Goal: Transaction & Acquisition: Purchase product/service

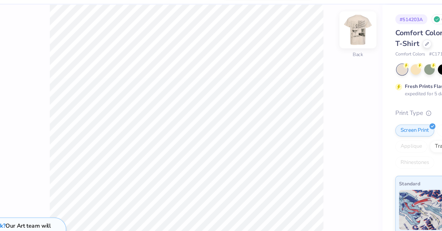
click at [302, 40] on img at bounding box center [308, 41] width 25 height 25
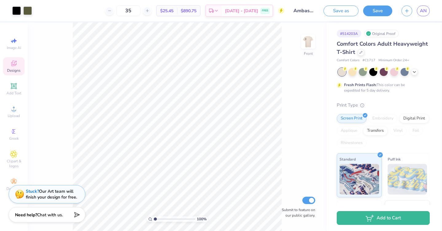
click at [18, 66] on div "Designs" at bounding box center [13, 66] width 21 height 18
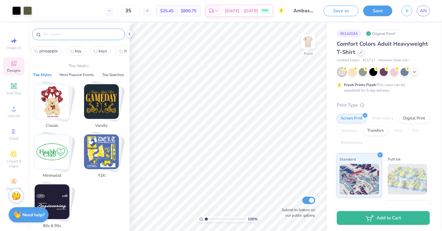
click at [64, 33] on input "text" at bounding box center [81, 34] width 79 height 6
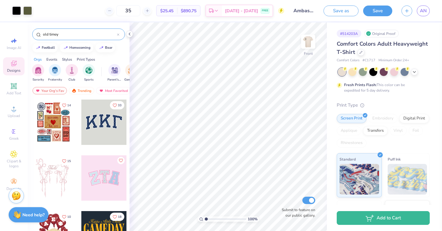
type input "old timey"
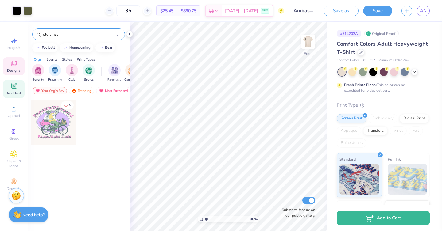
click at [11, 93] on span "Add Text" at bounding box center [13, 93] width 15 height 5
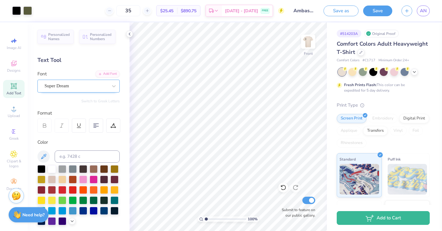
click at [83, 82] on div "Super Dream" at bounding box center [76, 86] width 64 height 10
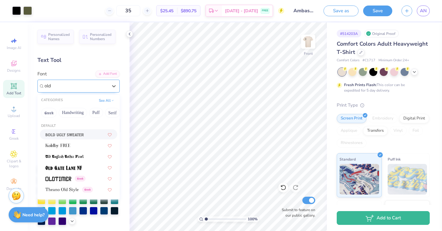
type input "old"
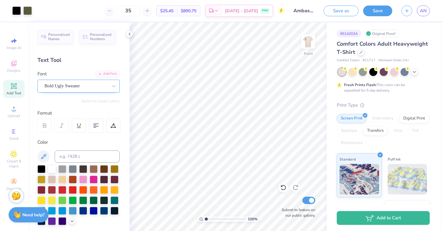
click at [102, 86] on div "Bold Ugly Sweater" at bounding box center [76, 86] width 64 height 10
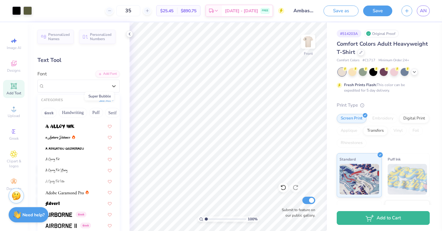
scroll to position [42, 0]
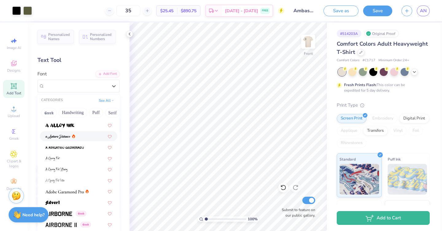
click at [80, 137] on div at bounding box center [78, 136] width 66 height 6
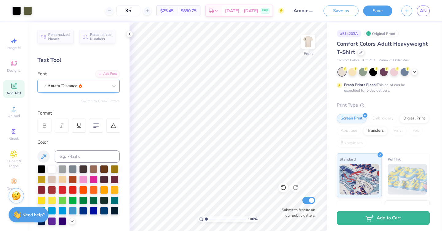
click at [65, 82] on div at bounding box center [75, 86] width 63 height 8
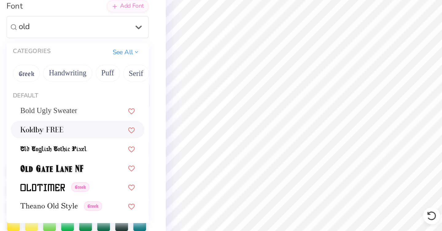
scroll to position [9, 0]
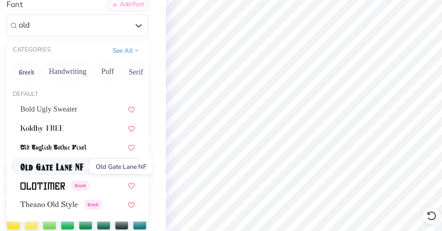
click at [73, 160] on img at bounding box center [63, 159] width 36 height 4
type input "old"
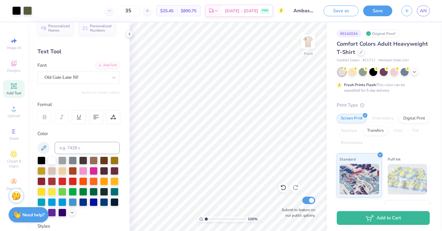
click at [10, 88] on icon at bounding box center [13, 85] width 7 height 7
type textarea "AMBASSADORS"
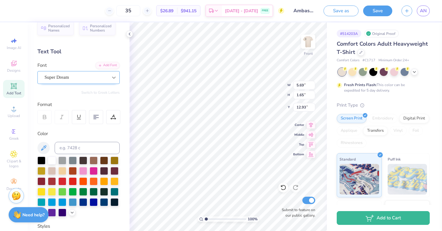
click at [108, 78] on div at bounding box center [113, 77] width 11 height 11
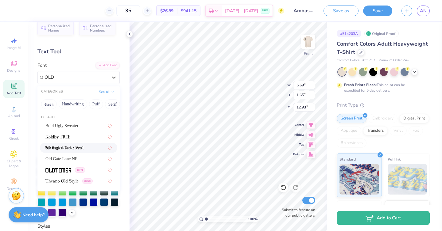
click at [61, 146] on img at bounding box center [64, 148] width 38 height 4
type input "OLD"
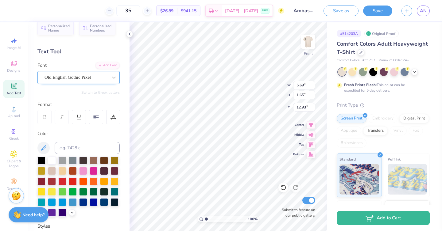
click at [80, 78] on div "Old English Gothic Pixel" at bounding box center [76, 78] width 64 height 10
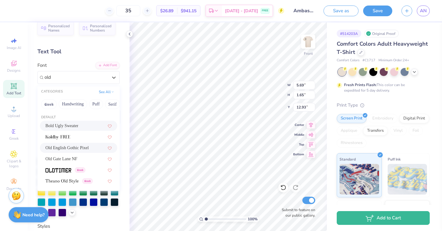
type input "old"
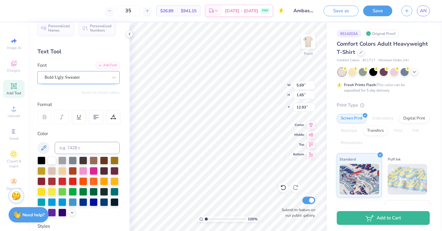
click at [68, 79] on div "Bold Ugly Sweater" at bounding box center [76, 78] width 64 height 10
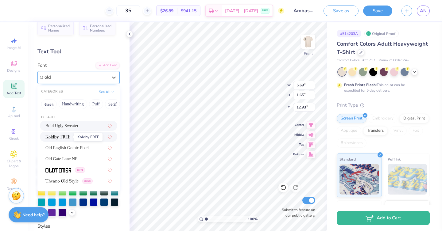
click at [62, 137] on img at bounding box center [57, 137] width 25 height 4
type input "old"
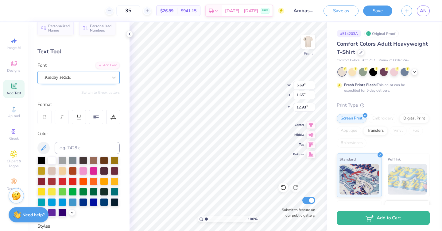
click at [65, 77] on div "Koldby FREE" at bounding box center [76, 78] width 64 height 10
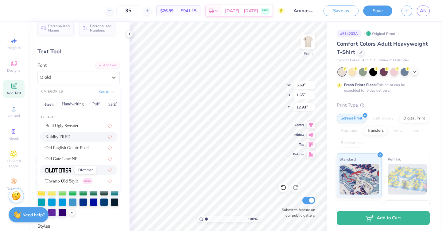
click at [63, 171] on img at bounding box center [58, 170] width 26 height 4
type input "old"
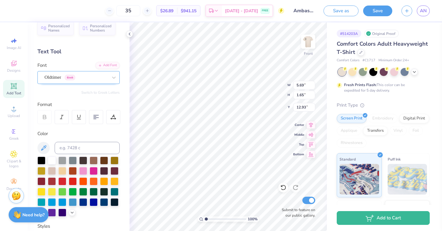
click at [90, 76] on div "Oldtimer Greek" at bounding box center [76, 78] width 64 height 10
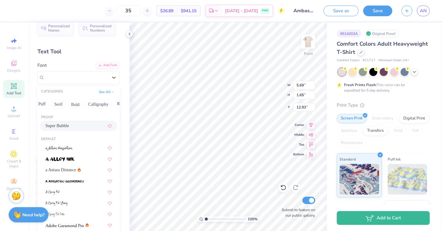
scroll to position [0, 0]
click at [52, 104] on button "Greek" at bounding box center [49, 104] width 16 height 10
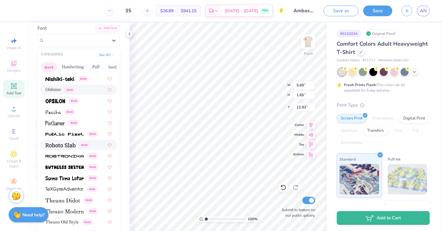
scroll to position [334, 0]
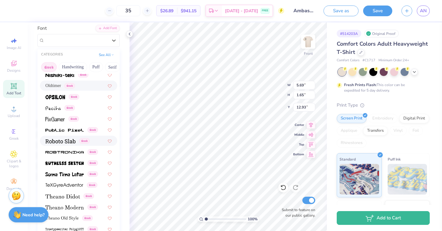
click at [65, 143] on img at bounding box center [60, 141] width 30 height 4
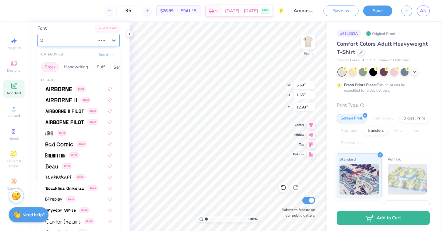
click at [102, 41] on div at bounding box center [101, 40] width 11 height 6
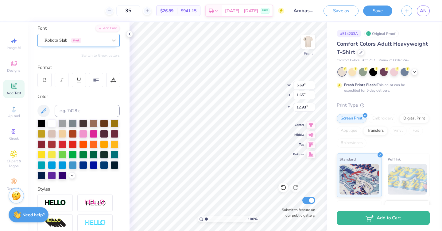
click at [101, 39] on div "Roboto Slab Greek" at bounding box center [76, 41] width 64 height 10
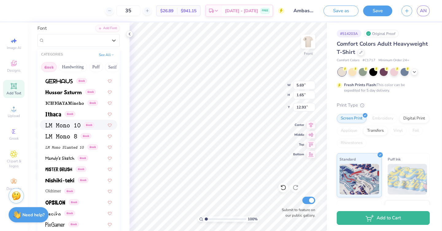
scroll to position [371, 0]
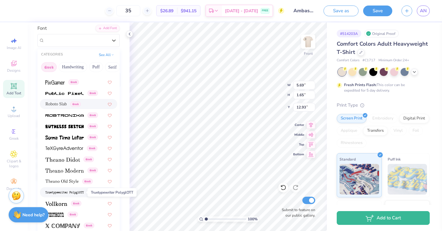
click at [79, 193] on img at bounding box center [64, 193] width 38 height 4
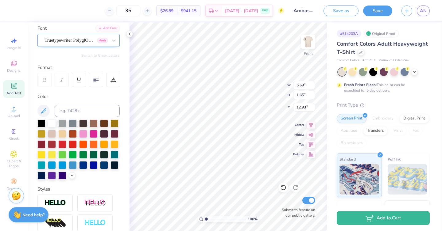
click at [90, 37] on div "Truetypewriter PolyglOTT Greek" at bounding box center [76, 41] width 64 height 10
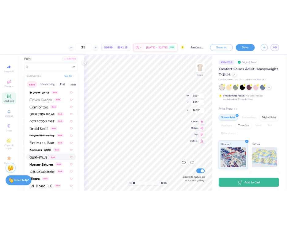
scroll to position [155, 0]
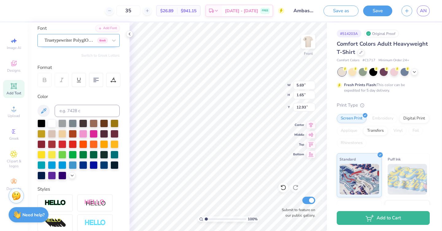
click at [63, 40] on div "Truetypewriter PolyglOTT Greek" at bounding box center [76, 41] width 64 height 10
type input "rom"
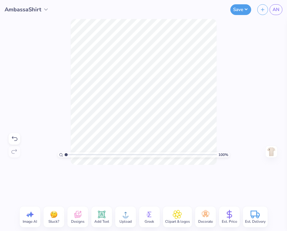
click at [99, 216] on icon at bounding box center [102, 215] width 6 height 6
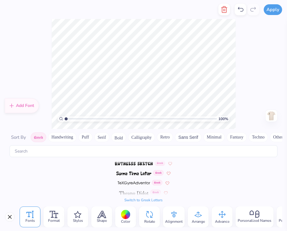
scroll to position [425, 0]
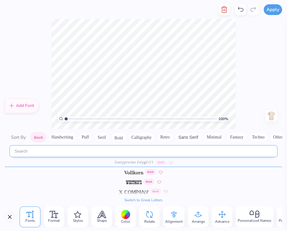
click at [89, 151] on input "text" at bounding box center [144, 151] width 268 height 12
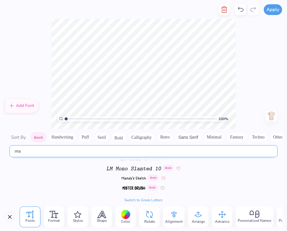
scroll to position [0, 0]
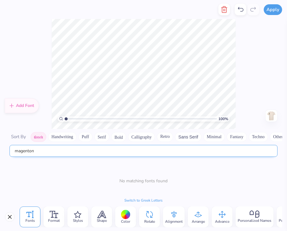
drag, startPoint x: 77, startPoint y: 149, endPoint x: 18, endPoint y: 148, distance: 58.9
click at [18, 148] on input "magenton" at bounding box center [144, 151] width 268 height 12
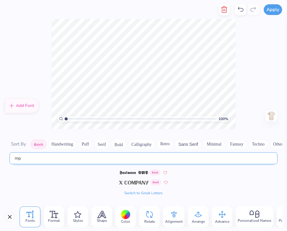
type input "m"
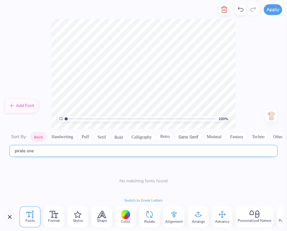
type input "pirate one"
drag, startPoint x: 35, startPoint y: 151, endPoint x: -1, endPoint y: 149, distance: 35.3
click at [0, 149] on html "Apply Fonts Format Styles Shape Color Rotate Alignment Arrange Advance Personal…" at bounding box center [143, 115] width 287 height 231
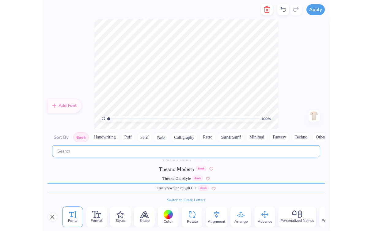
scroll to position [410, 0]
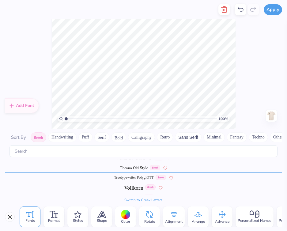
click at [44, 71] on div "100 % Need help? Chat with us. Front" at bounding box center [143, 74] width 287 height 110
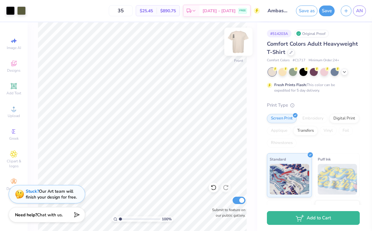
click at [236, 39] on img at bounding box center [238, 41] width 25 height 25
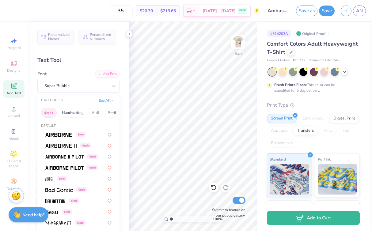
click at [236, 45] on img at bounding box center [238, 42] width 12 height 12
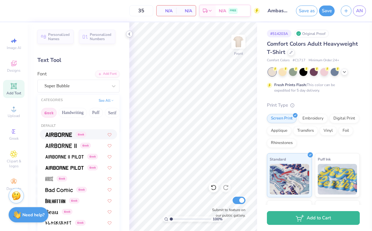
click at [128, 33] on icon at bounding box center [129, 34] width 5 height 5
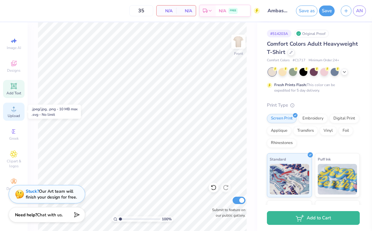
click at [13, 108] on icon at bounding box center [13, 108] width 7 height 7
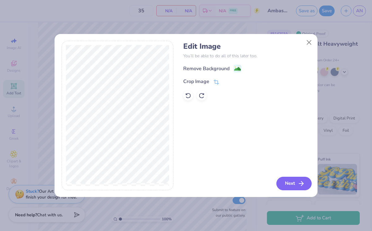
click at [293, 187] on button "Next" at bounding box center [294, 183] width 35 height 13
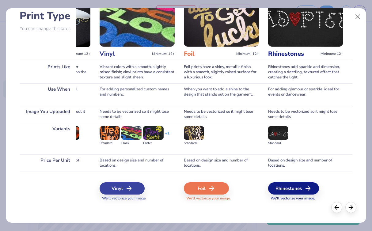
scroll to position [0, 0]
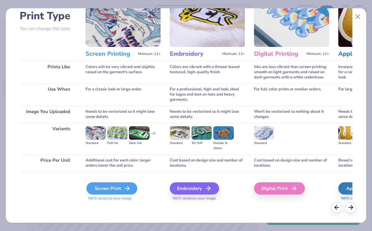
click at [98, 188] on div "Screen Print" at bounding box center [111, 188] width 51 height 12
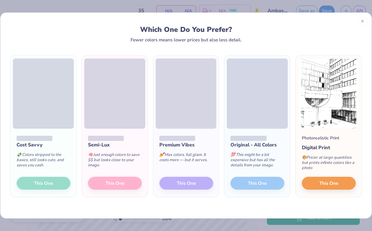
click at [57, 184] on div "Cost Savvy 💸 Colors stripped to the basics, still looks cute, and saves you cas…" at bounding box center [43, 163] width 66 height 68
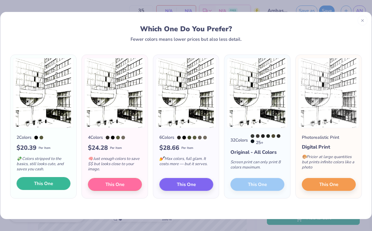
click at [43, 185] on span "This One" at bounding box center [43, 183] width 19 height 7
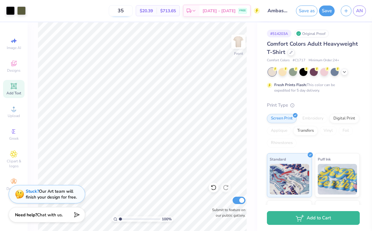
click at [131, 11] on input "35" at bounding box center [121, 10] width 24 height 11
type input "3"
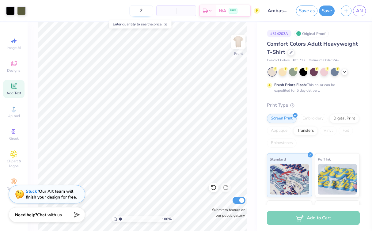
type input "20"
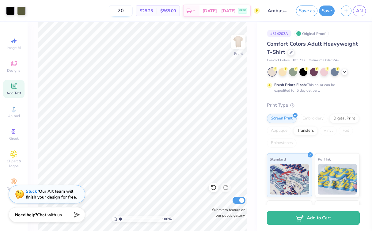
drag, startPoint x: 126, startPoint y: 11, endPoint x: 136, endPoint y: 11, distance: 9.8
click at [133, 11] on input "20" at bounding box center [121, 10] width 24 height 11
type input "35"
click at [339, 120] on div "Digital Print" at bounding box center [345, 117] width 30 height 9
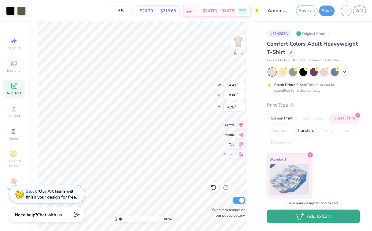
click at [293, 218] on button "Add to Cart" at bounding box center [313, 217] width 93 height 14
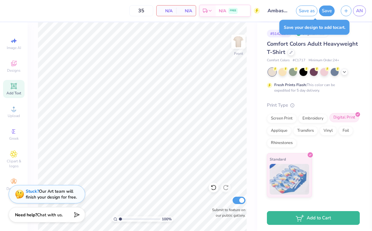
click at [347, 119] on div "Digital Print" at bounding box center [345, 117] width 30 height 9
click at [10, 111] on icon at bounding box center [13, 108] width 7 height 7
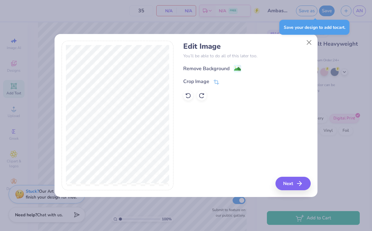
click at [281, 198] on div "Edit Image You’ll be able to do all of this later too. Remove Background Crop I…" at bounding box center [186, 115] width 372 height 231
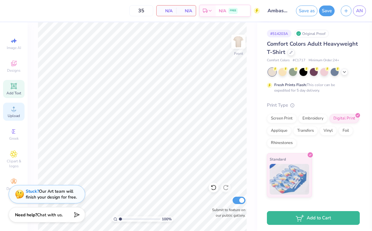
click at [12, 107] on icon at bounding box center [13, 108] width 7 height 7
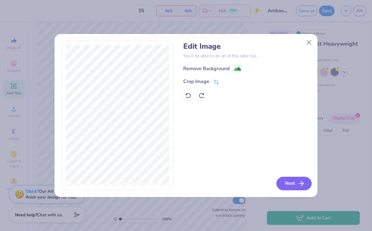
click at [288, 183] on button "Next" at bounding box center [294, 183] width 35 height 13
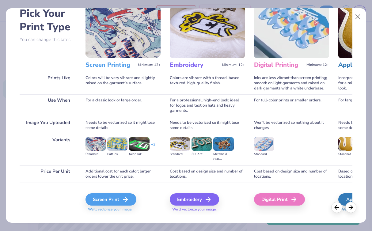
scroll to position [33, 0]
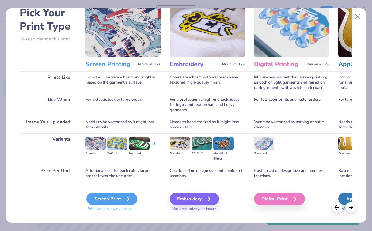
click at [110, 198] on div "Screen Print" at bounding box center [111, 199] width 51 height 12
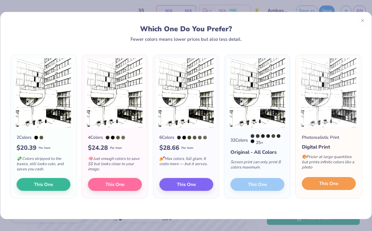
click at [327, 180] on button "This One" at bounding box center [329, 183] width 54 height 13
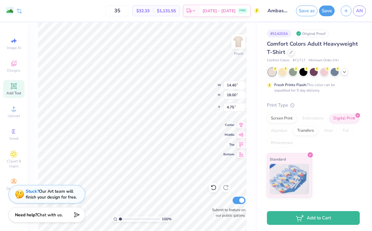
click at [13, 86] on icon at bounding box center [14, 86] width 6 height 6
type input "5.69"
type input "1.65"
type input "12.93"
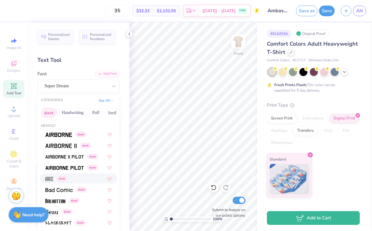
click at [50, 181] on span at bounding box center [49, 178] width 8 height 6
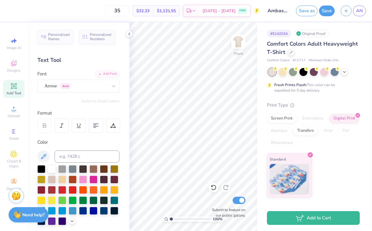
click at [45, 66] on div "Personalized Names Personalized Numbers Text Tool Add Font Font Arrose Greek Sw…" at bounding box center [79, 126] width 102 height 209
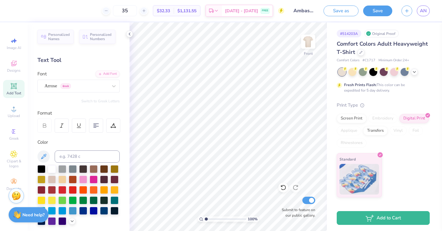
click at [3, 87] on div "Add Text" at bounding box center [13, 89] width 21 height 18
click at [8, 86] on div "Add Text" at bounding box center [13, 89] width 21 height 18
click at [284, 187] on icon at bounding box center [283, 188] width 6 height 6
click at [285, 189] on icon at bounding box center [283, 188] width 6 height 6
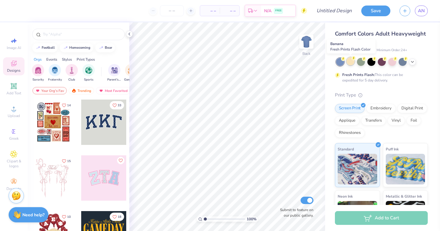
click at [351, 64] on div at bounding box center [351, 61] width 8 height 8
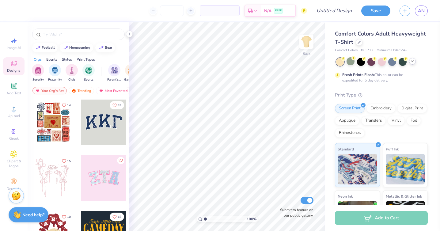
click at [412, 61] on icon at bounding box center [412, 61] width 5 height 5
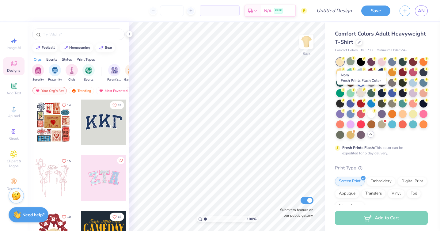
click at [360, 92] on div at bounding box center [361, 93] width 8 height 8
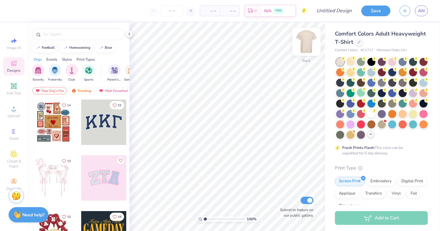
click at [307, 42] on img at bounding box center [306, 41] width 25 height 25
click at [131, 36] on div at bounding box center [129, 34] width 7 height 7
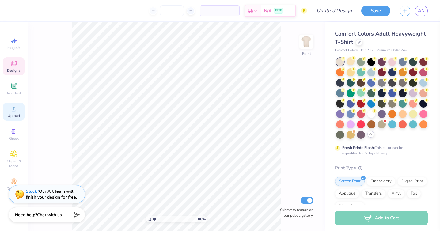
click at [13, 111] on circle at bounding box center [13, 110] width 3 height 3
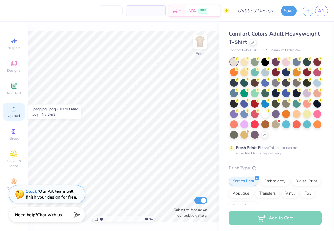
click at [13, 117] on span "Upload" at bounding box center [14, 115] width 12 height 5
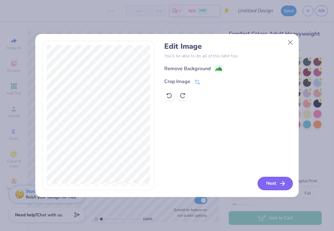
click at [279, 184] on icon "button" at bounding box center [281, 183] width 7 height 7
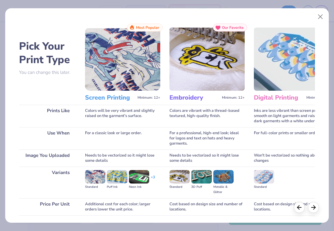
click at [298, 212] on div at bounding box center [305, 207] width 25 height 11
click at [298, 209] on icon at bounding box center [299, 206] width 7 height 7
click at [299, 207] on icon at bounding box center [299, 206] width 7 height 7
click at [299, 209] on icon at bounding box center [299, 206] width 7 height 7
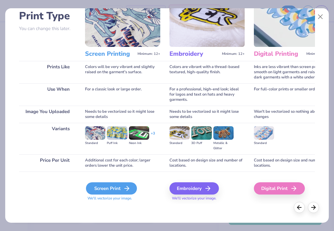
click at [104, 188] on div "Screen Print" at bounding box center [111, 188] width 51 height 12
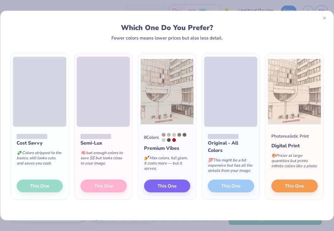
click at [322, 21] on div at bounding box center [324, 18] width 10 height 10
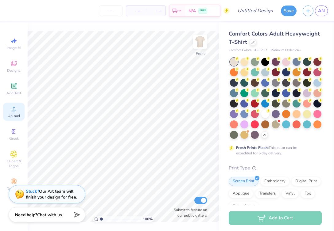
click at [15, 109] on icon at bounding box center [13, 108] width 7 height 7
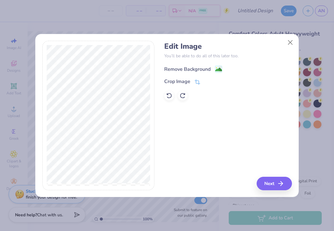
click at [176, 71] on div "Remove Background" at bounding box center [187, 69] width 46 height 7
click at [273, 187] on button "Next" at bounding box center [274, 183] width 35 height 13
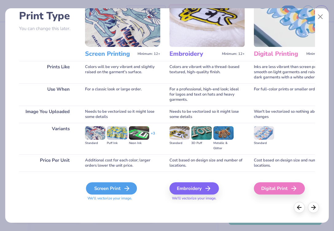
click at [113, 191] on div "Screen Print" at bounding box center [111, 188] width 51 height 12
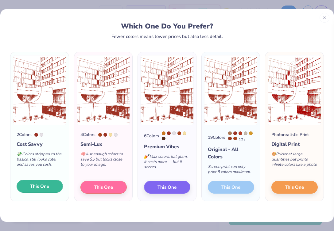
click at [40, 185] on span "This One" at bounding box center [39, 186] width 19 height 7
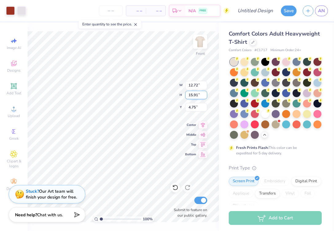
type input "12.72"
type input "15.91"
type input "5.80"
type input "3.00"
type input "12.10"
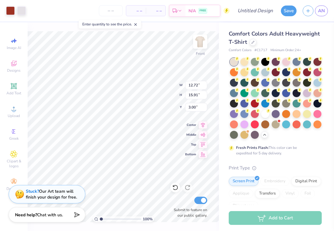
type input "15.13"
click at [10, 87] on icon at bounding box center [13, 85] width 7 height 7
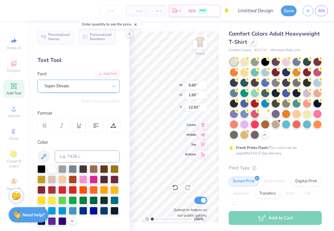
click at [80, 82] on div at bounding box center [75, 86] width 63 height 8
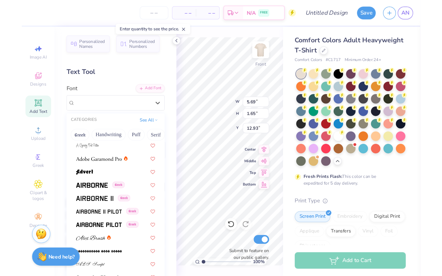
scroll to position [83, 0]
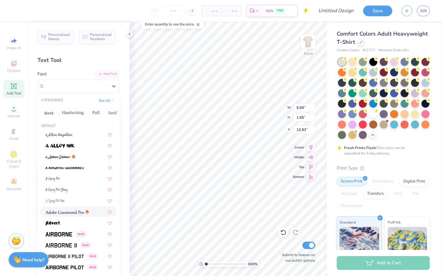
click at [64, 215] on div at bounding box center [78, 212] width 77 height 10
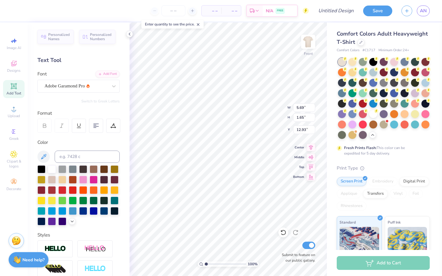
type input "5.95"
type input "1.64"
type textarea "AMBASSADORS"
type input "18.13"
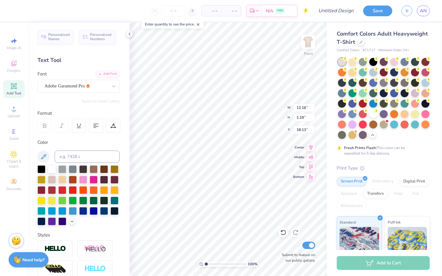
type input "12.16"
type input "1.19"
type input "18.44"
type input "11.90"
type input "3.37"
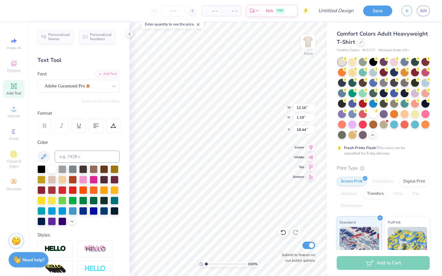
type input "17.36"
type input "16.98"
click at [212, 11] on span "– –" at bounding box center [211, 11] width 12 height 6
click at [213, 10] on span "– –" at bounding box center [211, 11] width 12 height 6
click at [218, 11] on div "– – Per Item" at bounding box center [211, 11] width 20 height 10
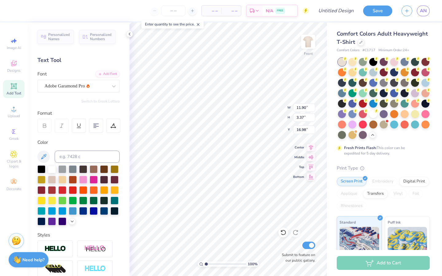
click at [232, 11] on span "– –" at bounding box center [231, 11] width 12 height 6
click at [202, 12] on div "– – Per Item" at bounding box center [211, 11] width 20 height 10
click at [216, 11] on span "– –" at bounding box center [211, 11] width 12 height 6
click at [191, 11] on icon at bounding box center [192, 11] width 4 height 4
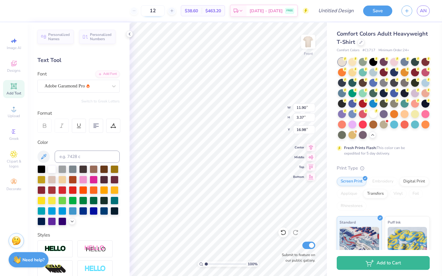
click at [174, 12] on div "12" at bounding box center [153, 10] width 46 height 11
click at [165, 8] on input "12" at bounding box center [153, 10] width 24 height 11
type input "1"
type input "30"
click at [49, 189] on div at bounding box center [52, 190] width 8 height 8
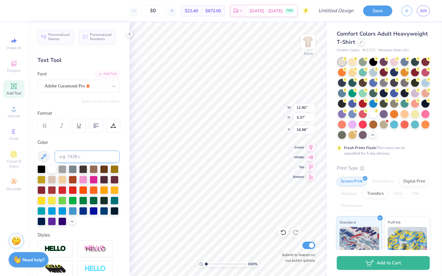
type input "12.15"
type input "1.41"
type input "17.94"
type input "18.13"
type input "11.37"
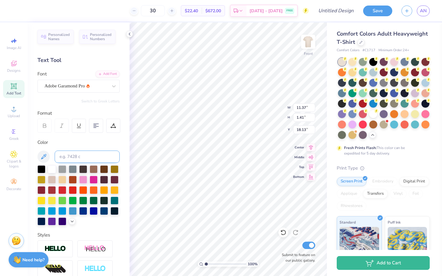
type input "1.32"
type input "16.81"
type input "10.88"
type input "4.13"
type input "15.42"
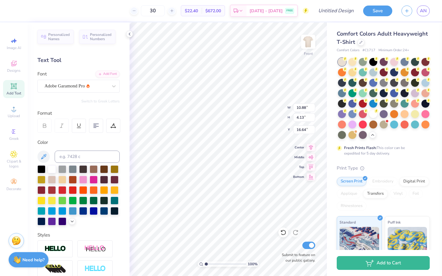
type input "16.64"
type input "8.34"
type input "3.17"
type input "16.95"
type input "8.55"
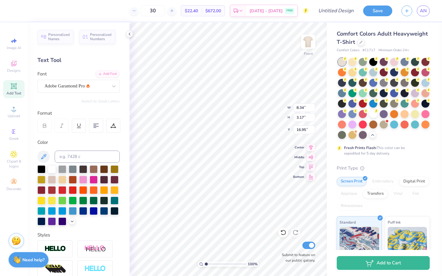
type input "2.35"
type input "17.48"
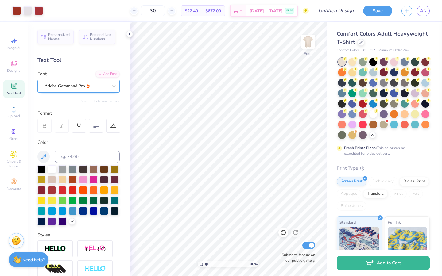
click at [98, 82] on div "Adobe Garamond Pro" at bounding box center [76, 86] width 64 height 10
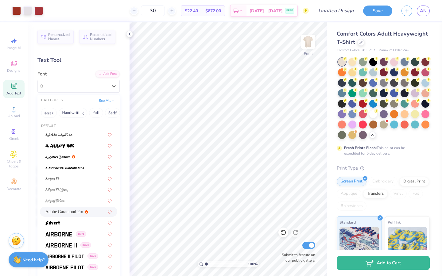
click at [73, 212] on span "Adobe Garamond Pro" at bounding box center [64, 212] width 38 height 6
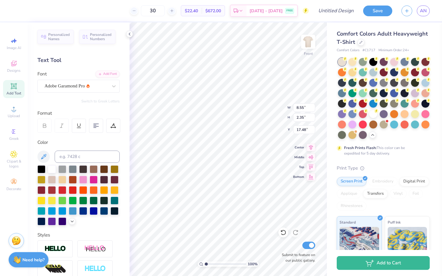
type input "17.87"
type input "16.96"
type input "8.46"
type input "2.74"
click at [286, 234] on icon at bounding box center [283, 232] width 6 height 6
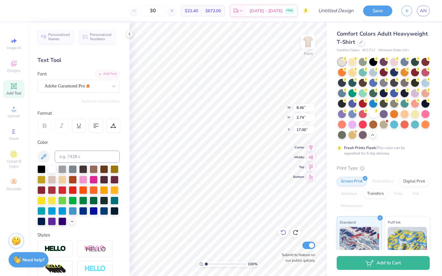
type input "16.76"
click at [282, 232] on icon at bounding box center [283, 232] width 6 height 6
type input "8.55"
type input "2.35"
click at [282, 232] on icon at bounding box center [283, 232] width 6 height 6
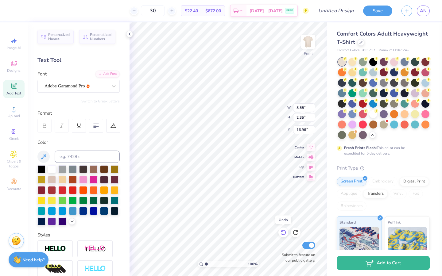
click at [282, 232] on icon at bounding box center [283, 232] width 6 height 6
click at [285, 233] on icon at bounding box center [282, 233] width 5 height 6
type input "17.48"
click at [164, 9] on input "30" at bounding box center [153, 10] width 24 height 11
click at [164, 13] on input "35" at bounding box center [153, 10] width 24 height 11
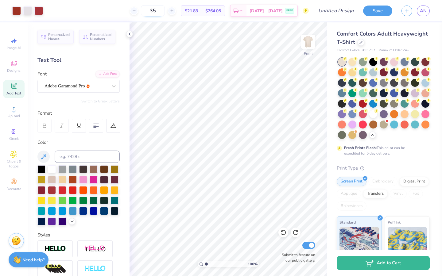
drag, startPoint x: 164, startPoint y: 13, endPoint x: 156, endPoint y: 13, distance: 7.4
click at [156, 13] on input "35" at bounding box center [153, 10] width 24 height 11
type input "40"
drag, startPoint x: 163, startPoint y: 12, endPoint x: 157, endPoint y: 12, distance: 6.7
click at [157, 12] on input "40" at bounding box center [153, 10] width 24 height 11
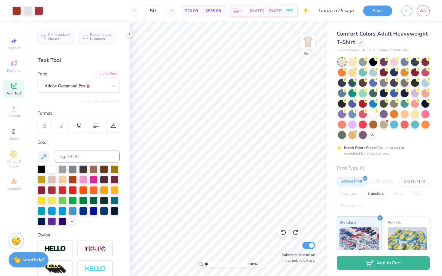
type input "50"
click at [328, 14] on input "Design Title" at bounding box center [343, 11] width 30 height 12
type input "AmbassaShirt"
click at [311, 44] on img at bounding box center [308, 41] width 25 height 25
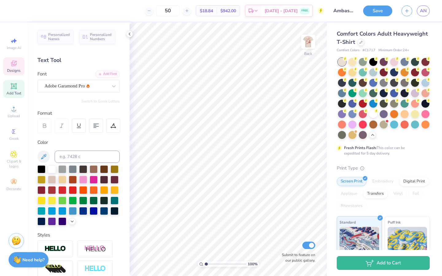
click at [15, 68] on span "Designs" at bounding box center [13, 70] width 13 height 5
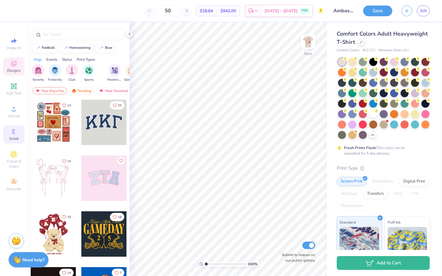
click at [13, 132] on icon at bounding box center [13, 131] width 3 height 4
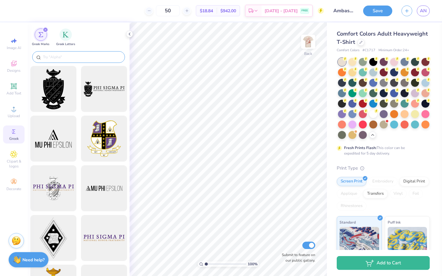
click at [61, 58] on input "text" at bounding box center [81, 57] width 79 height 6
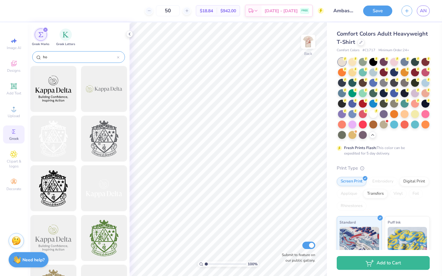
type input "h"
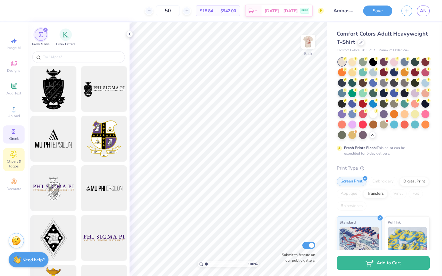
click at [7, 165] on span "Clipart & logos" at bounding box center [13, 164] width 21 height 10
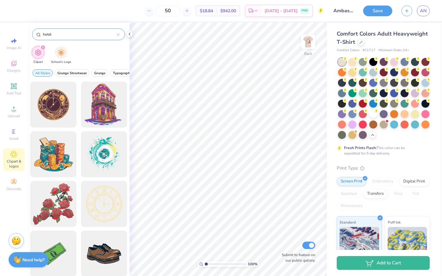
type input "hotel"
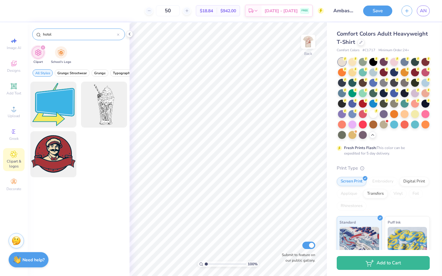
drag, startPoint x: 75, startPoint y: 35, endPoint x: 39, endPoint y: 34, distance: 36.2
click at [39, 34] on div "hotel" at bounding box center [78, 35] width 93 height 12
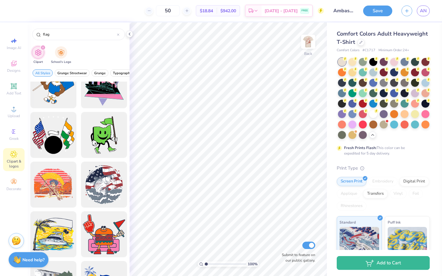
scroll to position [1061, 0]
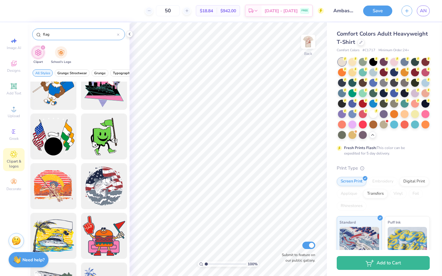
drag, startPoint x: 55, startPoint y: 35, endPoint x: 34, endPoint y: 33, distance: 21.0
click at [34, 33] on div "flag" at bounding box center [78, 35] width 93 height 12
type input "food"
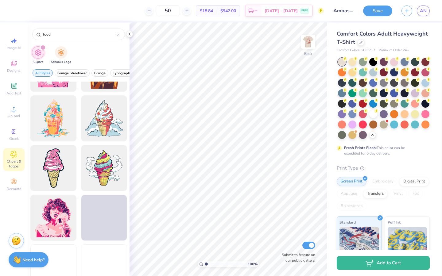
scroll to position [442, 0]
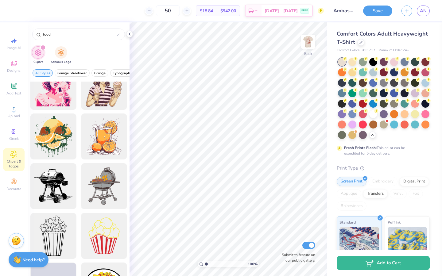
scroll to position [565, 0]
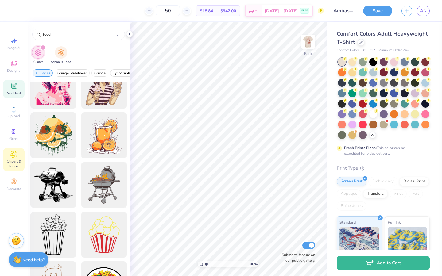
click at [11, 86] on icon at bounding box center [14, 86] width 6 height 6
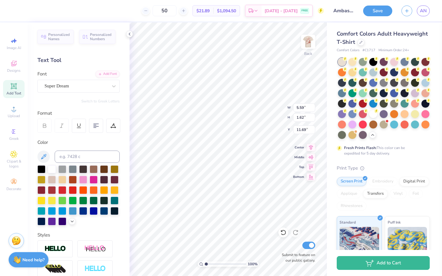
scroll to position [0, 0]
type textarea "CNHC"
click at [106, 87] on div "Super Dream" at bounding box center [76, 86] width 64 height 10
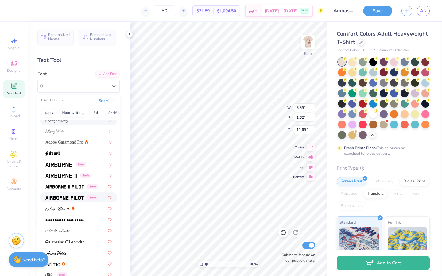
scroll to position [73, 0]
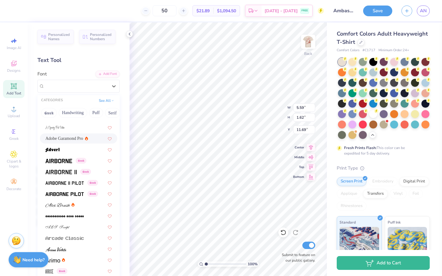
click at [77, 136] on span "Adobe Garamond Pro" at bounding box center [64, 138] width 38 height 6
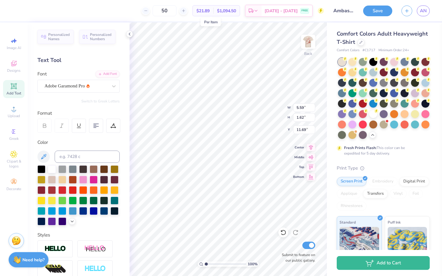
click at [209, 10] on span "$21.89" at bounding box center [202, 11] width 13 height 6
type input "6.74"
type input "1.60"
type input "11.70"
click at [209, 11] on span "$21.89" at bounding box center [202, 11] width 13 height 6
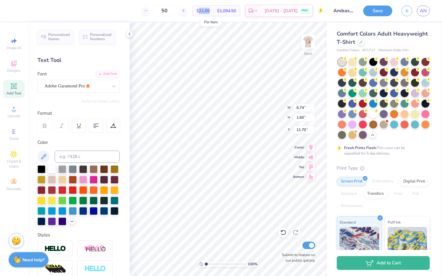
click at [209, 11] on span "$21.89" at bounding box center [202, 11] width 13 height 6
click at [176, 12] on input "50" at bounding box center [164, 10] width 24 height 11
drag, startPoint x: 176, startPoint y: 12, endPoint x: 168, endPoint y: 12, distance: 8.0
click at [168, 12] on input "50" at bounding box center [164, 10] width 24 height 11
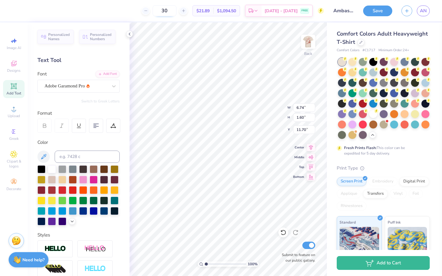
type input "30"
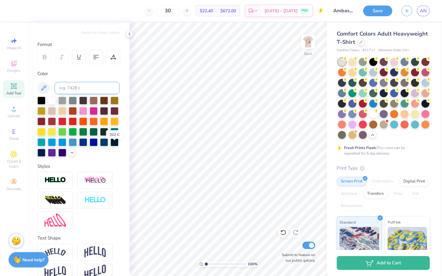
scroll to position [80, 0]
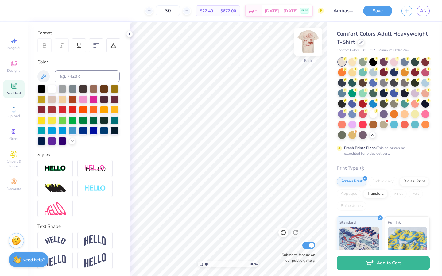
click at [311, 44] on img at bounding box center [308, 41] width 25 height 25
click at [309, 48] on img at bounding box center [308, 41] width 25 height 25
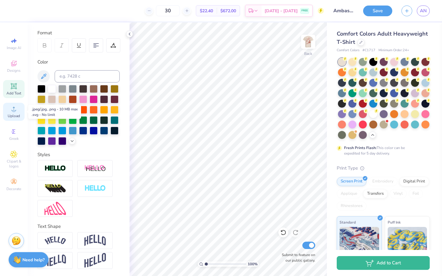
click at [13, 112] on circle at bounding box center [13, 110] width 3 height 3
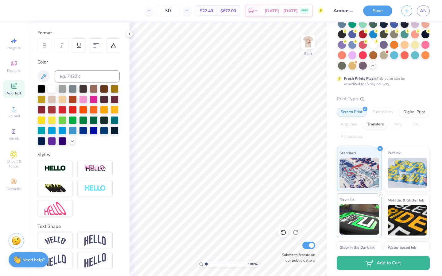
scroll to position [0, 0]
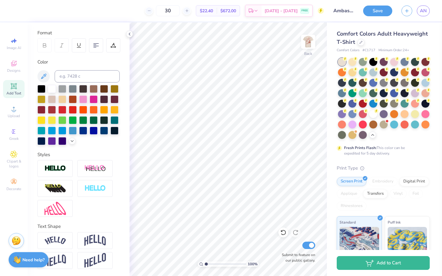
click at [357, 49] on span "Comfort Colors" at bounding box center [347, 50] width 23 height 5
click at [359, 44] on div at bounding box center [360, 41] width 7 height 7
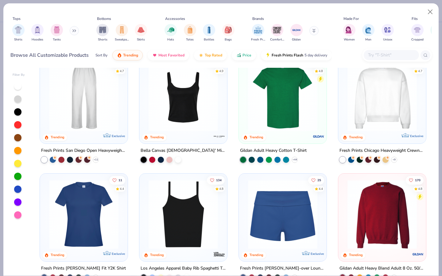
scroll to position [31, 0]
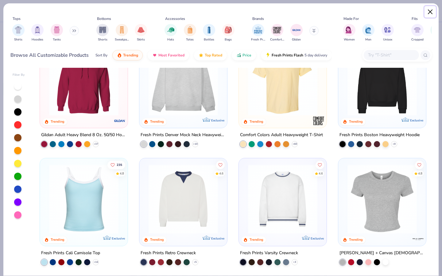
click at [429, 10] on button "Close" at bounding box center [430, 12] width 12 height 12
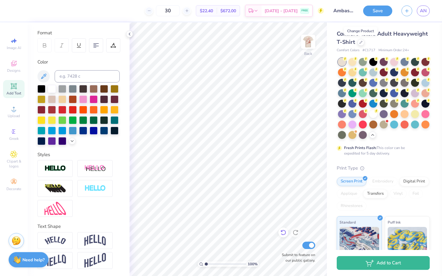
click at [282, 231] on icon at bounding box center [283, 232] width 6 height 6
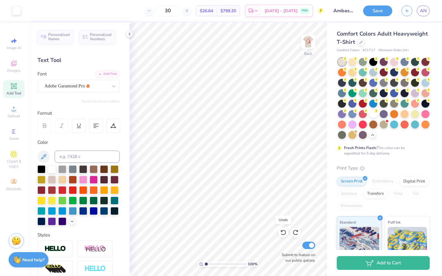
scroll to position [80, 0]
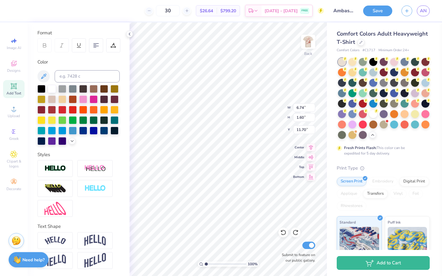
type input "3.61"
type input "0.86"
type input "3.00"
click at [52, 109] on div at bounding box center [52, 109] width 8 height 8
click at [307, 47] on img at bounding box center [308, 41] width 25 height 25
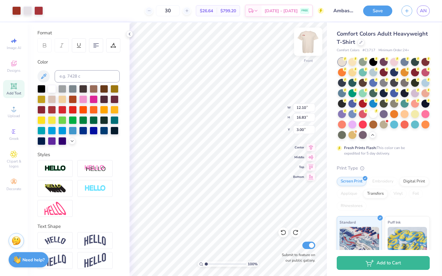
click at [308, 47] on img at bounding box center [308, 41] width 25 height 25
type input "0.50"
type input "3.61"
type input "0.86"
type input "3.00"
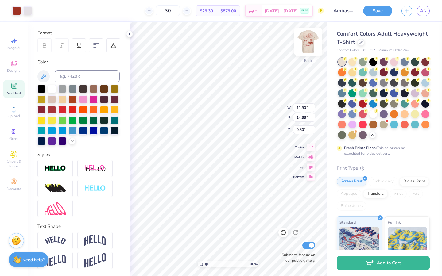
type input "3.00"
type input "8.41"
type input "2.31"
type input "14.75"
type input "11.90"
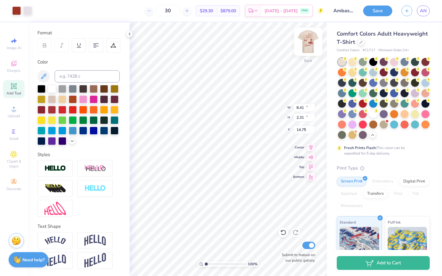
type input "14.88"
type input "3.00"
type input "11.08"
type input "13.86"
type input "8.41"
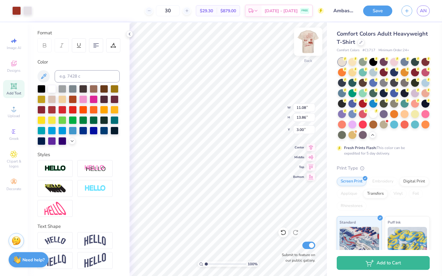
type input "2.31"
type input "16.40"
type input "8.51"
type input "1.74"
type input "15.99"
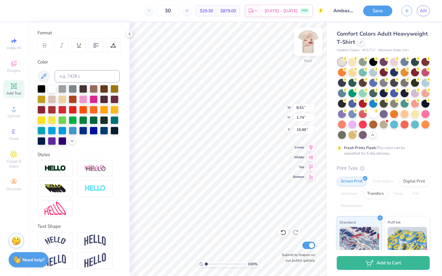
type input "8.43"
type input "2.23"
type input "16.01"
click at [281, 229] on div at bounding box center [283, 233] width 10 height 10
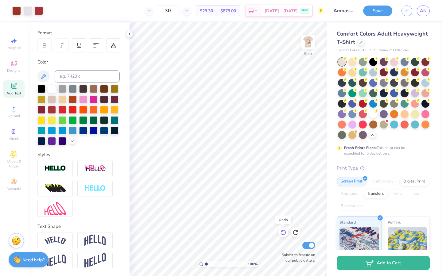
click at [281, 229] on div at bounding box center [283, 233] width 10 height 10
click at [282, 232] on icon at bounding box center [283, 232] width 6 height 6
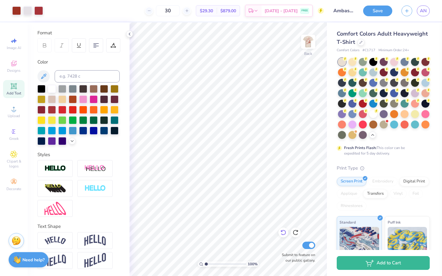
click at [282, 232] on icon at bounding box center [283, 232] width 6 height 6
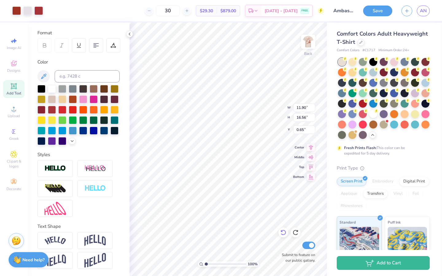
click at [282, 232] on icon at bounding box center [281, 231] width 1 height 1
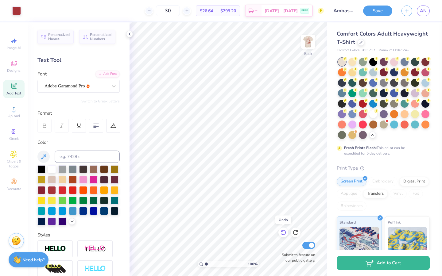
scroll to position [80, 0]
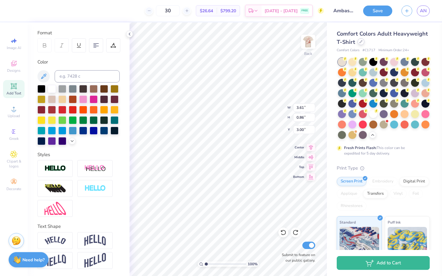
click at [360, 42] on icon at bounding box center [360, 41] width 3 height 3
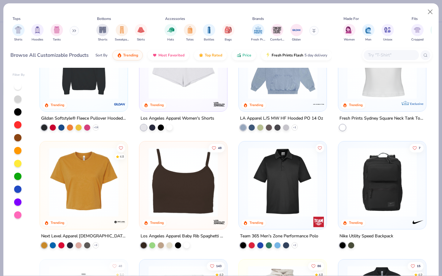
scroll to position [1228, 0]
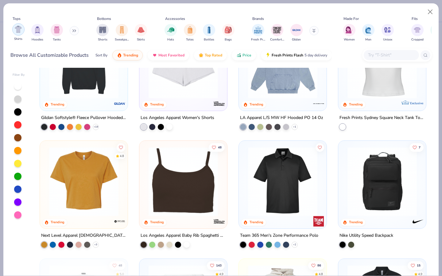
click at [21, 30] on img "filter for Shirts" at bounding box center [18, 29] width 7 height 7
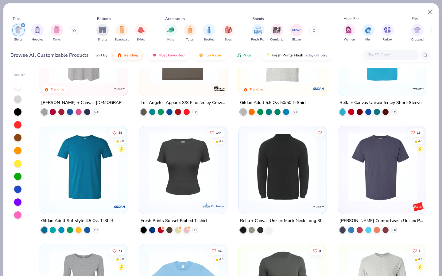
scroll to position [418, 0]
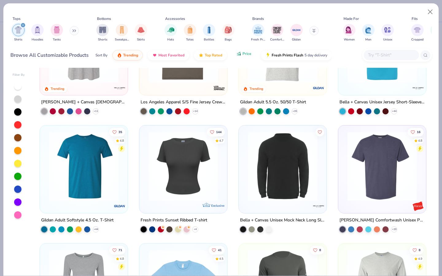
click at [245, 54] on span "Price" at bounding box center [246, 53] width 9 height 5
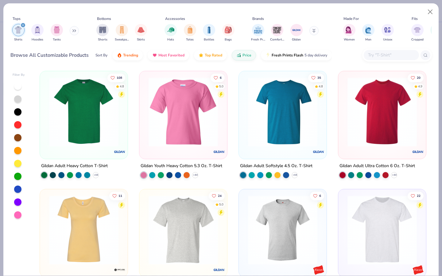
click at [391, 59] on div at bounding box center [390, 55] width 55 height 10
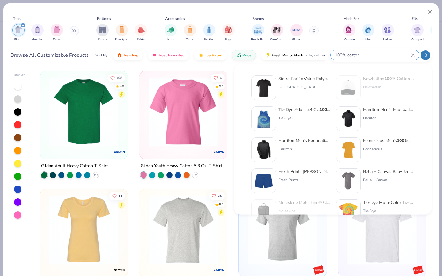
type input "100% cotton"
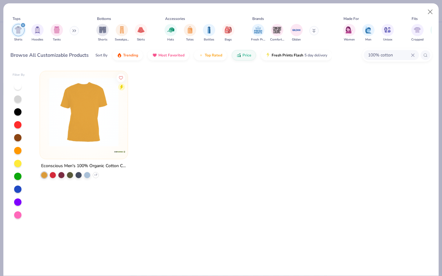
click at [413, 54] on icon at bounding box center [413, 55] width 4 height 4
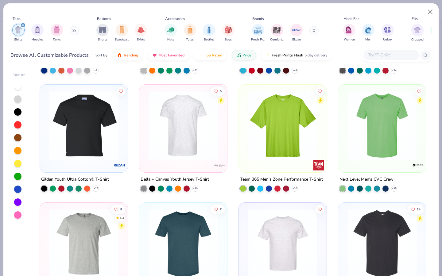
scroll to position [543, 0]
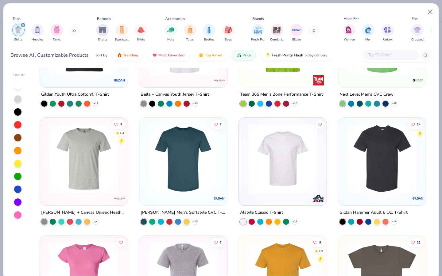
click at [98, 221] on div "+ 43" at bounding box center [96, 221] width 6 height 6
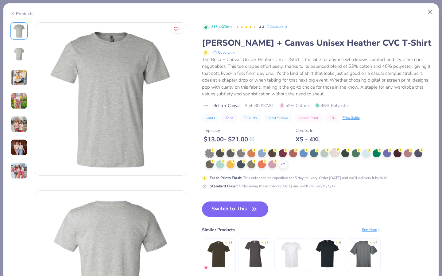
click at [333, 155] on div at bounding box center [335, 153] width 8 height 8
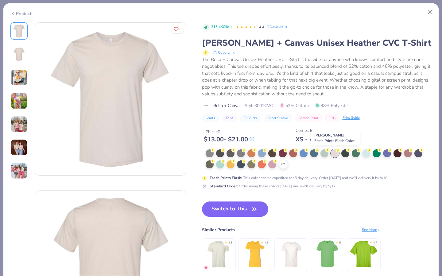
scroll to position [543, 0]
click at [25, 75] on img at bounding box center [19, 77] width 17 height 17
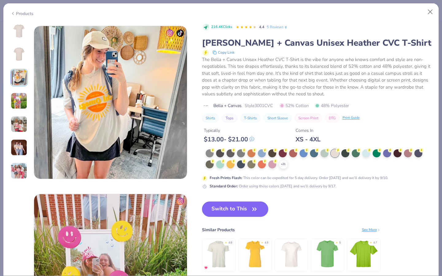
scroll to position [336, 0]
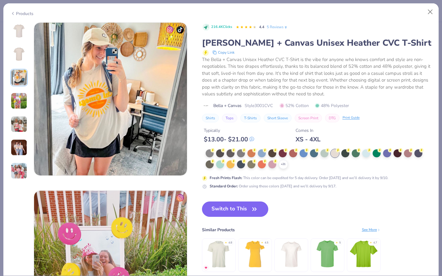
click at [23, 104] on img at bounding box center [19, 101] width 17 height 17
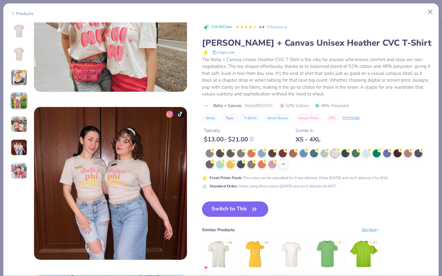
scroll to position [764, 0]
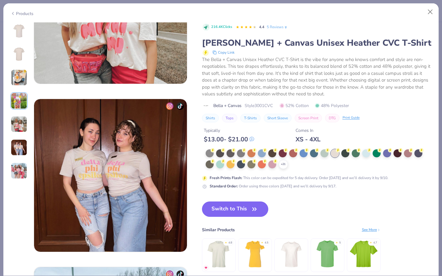
click at [13, 14] on icon at bounding box center [12, 13] width 5 height 7
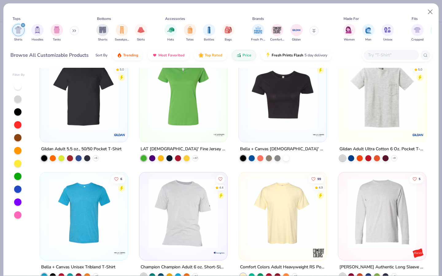
scroll to position [1609, 0]
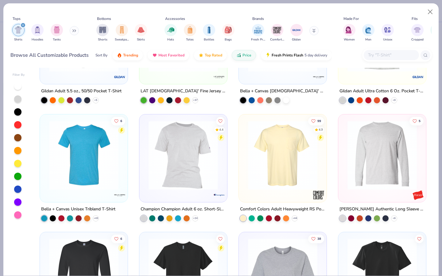
click at [244, 198] on div "99 4.9" at bounding box center [282, 158] width 88 height 88
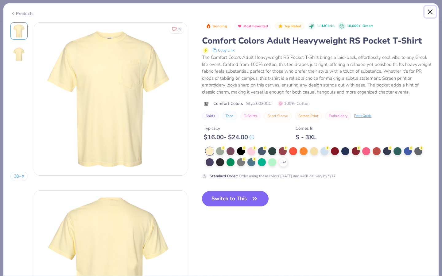
click at [430, 13] on button "Close" at bounding box center [430, 12] width 12 height 12
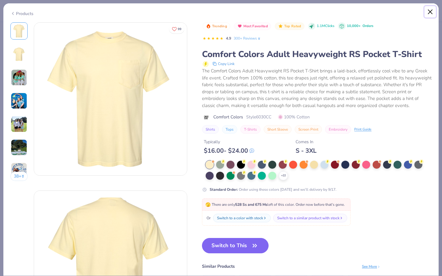
click at [426, 13] on button "Close" at bounding box center [430, 12] width 12 height 12
click at [21, 14] on div "Products" at bounding box center [21, 13] width 23 height 6
click at [14, 15] on icon at bounding box center [12, 13] width 5 height 7
click at [431, 11] on button "Close" at bounding box center [430, 12] width 12 height 12
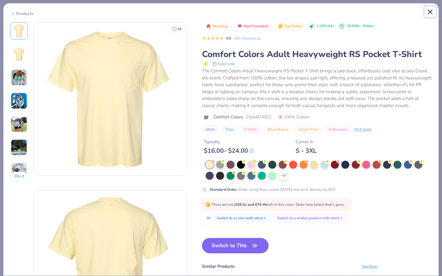
click at [431, 11] on button "Close" at bounding box center [430, 12] width 12 height 12
click at [21, 71] on img at bounding box center [19, 77] width 17 height 17
click at [19, 57] on img at bounding box center [19, 54] width 15 height 15
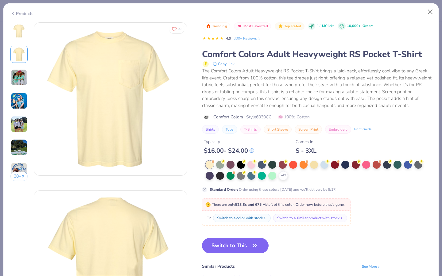
drag, startPoint x: 20, startPoint y: 89, endPoint x: 350, endPoint y: 0, distance: 341.5
click at [20, 89] on div "38 +" at bounding box center [18, 103] width 17 height 163
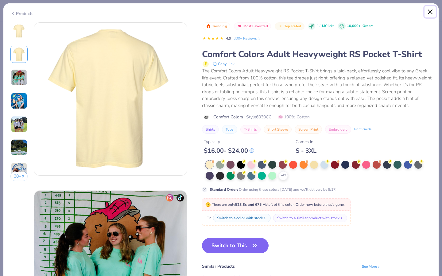
click at [429, 16] on button "Close" at bounding box center [430, 12] width 12 height 12
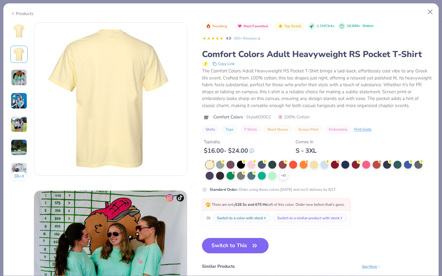
click at [381, 30] on div "Trending Most Favorited Top Rated 1.1M Clicks 10,000+ Orders 4.9 300+ Reviews" at bounding box center [316, 32] width 229 height 21
click at [327, 86] on div "The Comfort Colors Adult Heavyweight RS Pocket T-Shirt brings a laid-back, effo…" at bounding box center [316, 87] width 229 height 41
click at [29, 15] on div "Products" at bounding box center [21, 13] width 23 height 6
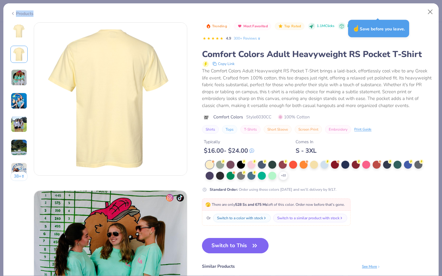
click at [17, 14] on div "Products" at bounding box center [21, 13] width 23 height 6
click at [386, 12] on div "Products" at bounding box center [220, 11] width 435 height 16
drag, startPoint x: 378, startPoint y: 1, endPoint x: 425, endPoint y: 33, distance: 56.7
click at [378, 1] on div "Products 38 + 99 KW Kappa Delta, University of North Carolina Wilmington DU Del…" at bounding box center [221, 138] width 442 height 276
click at [429, 12] on button "Close" at bounding box center [430, 12] width 12 height 12
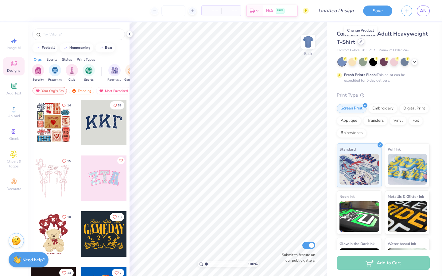
click at [360, 43] on div at bounding box center [360, 41] width 7 height 7
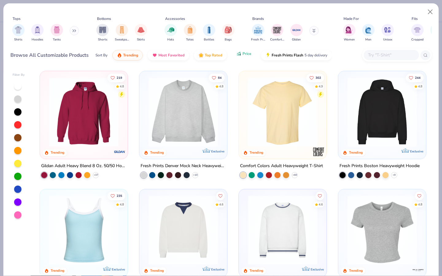
click at [241, 56] on button "Price" at bounding box center [244, 53] width 24 height 10
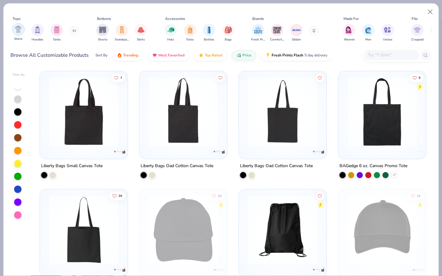
click at [20, 27] on img "filter for Shirts" at bounding box center [18, 29] width 7 height 7
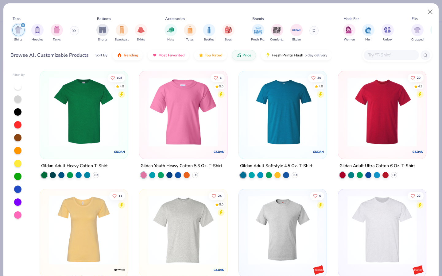
click at [390, 177] on div "+ 44" at bounding box center [368, 175] width 58 height 6
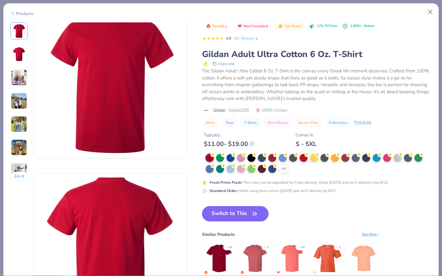
click at [21, 77] on img at bounding box center [19, 77] width 17 height 17
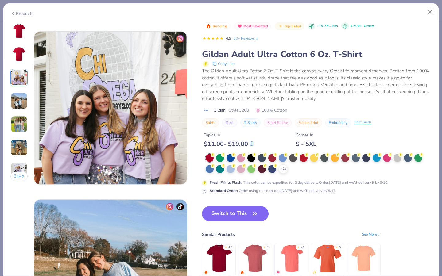
scroll to position [336, 0]
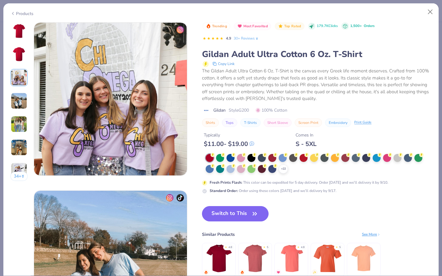
click at [18, 120] on img at bounding box center [19, 124] width 17 height 17
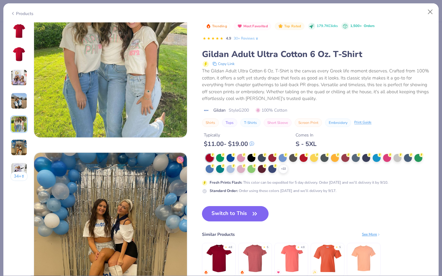
scroll to position [709, 0]
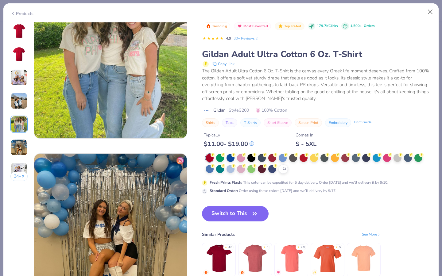
click at [17, 152] on img at bounding box center [19, 147] width 17 height 17
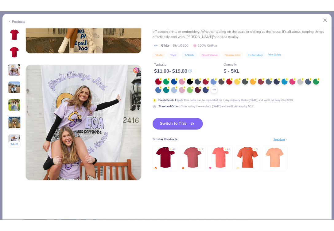
scroll to position [929, 0]
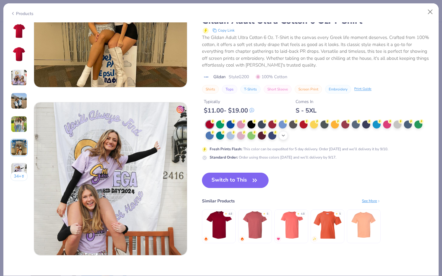
click at [282, 138] on div "+ 22" at bounding box center [282, 135] width 9 height 9
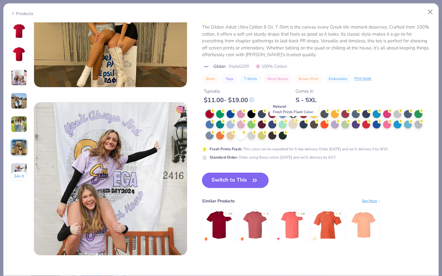
click at [294, 126] on div at bounding box center [293, 124] width 8 height 8
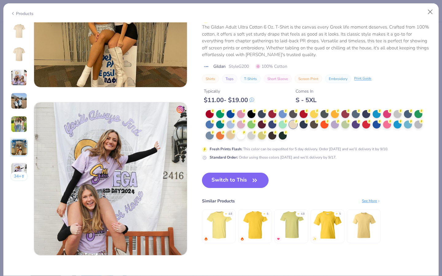
click at [229, 136] on div at bounding box center [230, 135] width 8 height 8
click at [229, 136] on div at bounding box center [230, 136] width 8 height 8
click at [295, 124] on div at bounding box center [293, 124] width 8 height 8
click at [215, 113] on circle at bounding box center [212, 111] width 4 height 4
click at [274, 121] on circle at bounding box center [275, 121] width 4 height 4
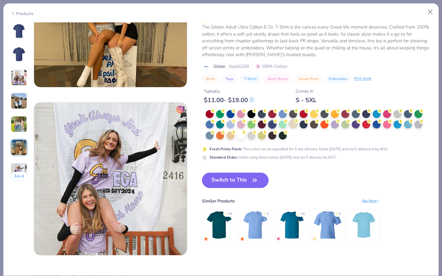
click at [295, 125] on div at bounding box center [293, 124] width 8 height 8
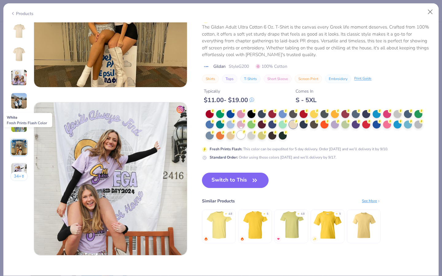
click at [243, 136] on div at bounding box center [241, 135] width 8 height 8
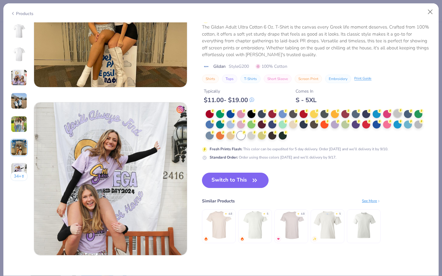
click at [396, 114] on div at bounding box center [397, 113] width 8 height 8
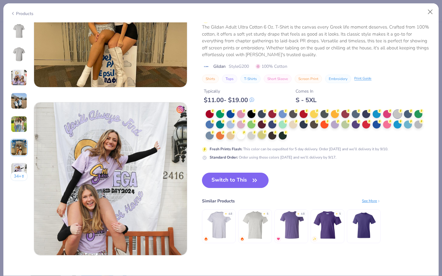
click at [262, 137] on div at bounding box center [262, 135] width 8 height 8
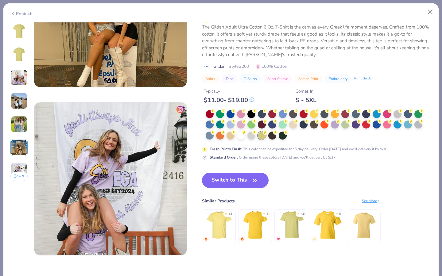
click at [294, 124] on div at bounding box center [293, 125] width 8 height 8
click at [230, 179] on button "Switch to This" at bounding box center [235, 180] width 67 height 15
click at [220, 175] on button "Switch to This" at bounding box center [235, 180] width 67 height 15
click at [219, 185] on button "Switch to This" at bounding box center [235, 180] width 67 height 15
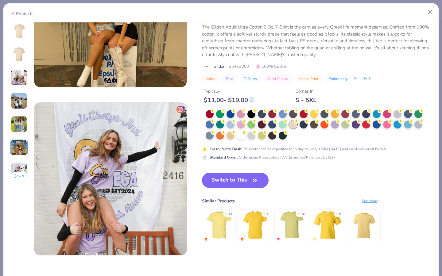
click at [219, 185] on button "Switch to This" at bounding box center [235, 180] width 67 height 15
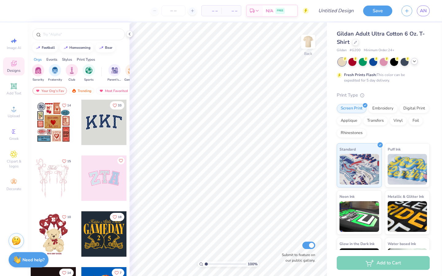
click at [413, 61] on polyline at bounding box center [414, 61] width 2 height 1
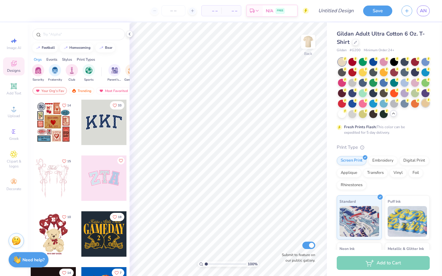
click at [424, 105] on div at bounding box center [425, 103] width 8 height 8
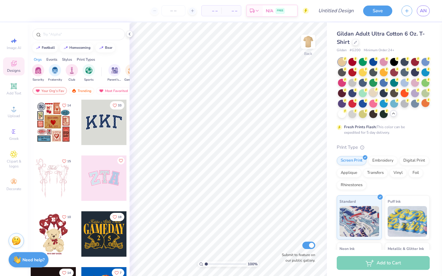
click at [373, 90] on div at bounding box center [373, 93] width 8 height 8
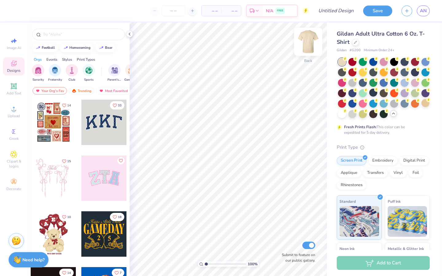
click at [307, 46] on img at bounding box center [308, 41] width 25 height 25
click at [178, 12] on input "number" at bounding box center [173, 10] width 24 height 11
type input "35"
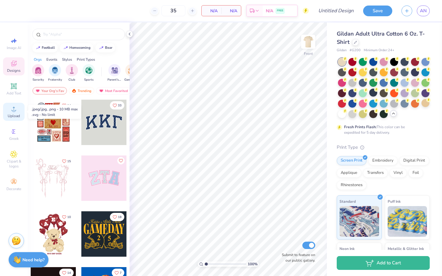
click at [11, 113] on div "Upload" at bounding box center [13, 112] width 21 height 18
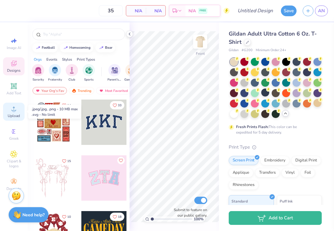
click at [14, 117] on span "Upload" at bounding box center [14, 115] width 12 height 5
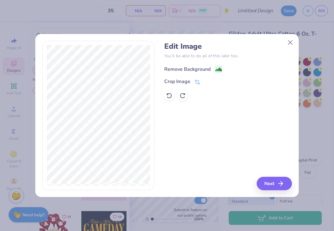
click at [183, 68] on div "Remove Background" at bounding box center [187, 69] width 46 height 7
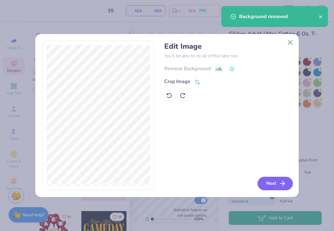
click at [269, 178] on button "Next" at bounding box center [274, 183] width 35 height 13
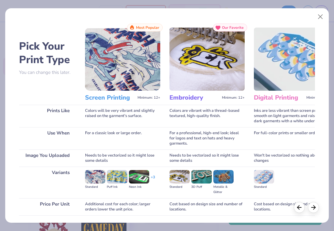
scroll to position [44, 0]
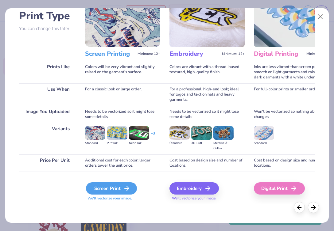
click at [102, 191] on div "Screen Print" at bounding box center [111, 188] width 51 height 12
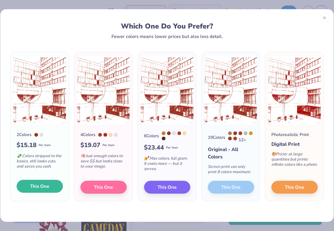
click at [35, 182] on button "This One" at bounding box center [40, 186] width 46 height 13
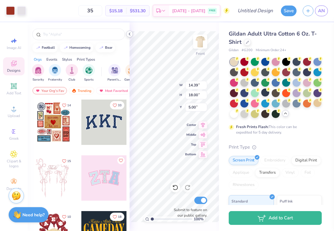
click at [130, 31] on div at bounding box center [129, 34] width 7 height 7
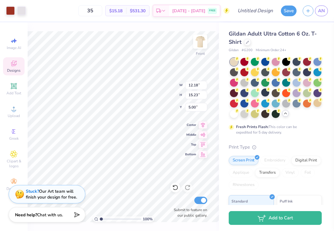
type input "12.18"
type input "15.23"
click at [234, 115] on div at bounding box center [234, 113] width 8 height 8
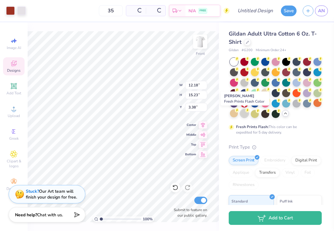
click at [241, 116] on div at bounding box center [244, 113] width 8 height 8
click at [255, 115] on div at bounding box center [255, 113] width 8 height 8
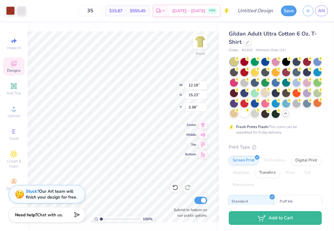
click at [265, 97] on div at bounding box center [265, 93] width 8 height 8
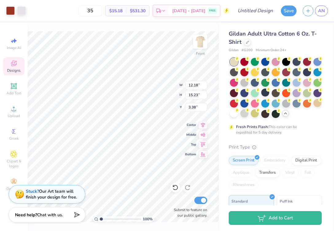
type input "3.00"
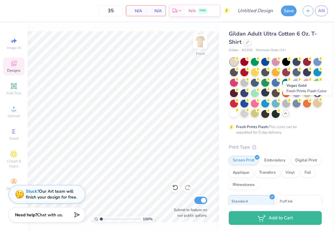
click at [314, 102] on div at bounding box center [317, 103] width 8 height 8
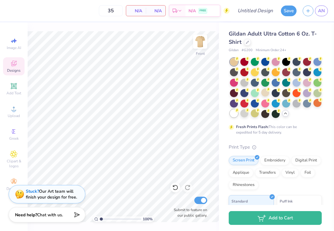
click at [235, 115] on div at bounding box center [234, 113] width 8 height 8
click at [246, 114] on div at bounding box center [244, 113] width 8 height 8
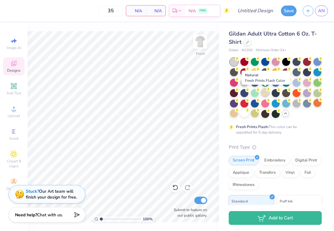
click at [266, 94] on div at bounding box center [265, 93] width 8 height 8
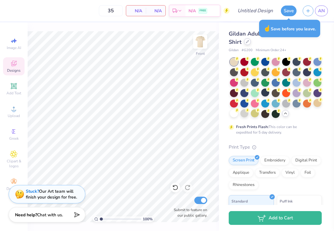
click at [248, 41] on div at bounding box center [247, 41] width 7 height 7
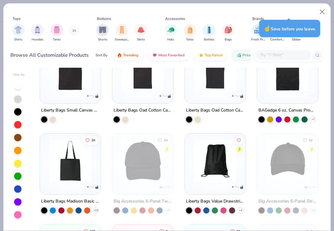
scroll to position [29, 0]
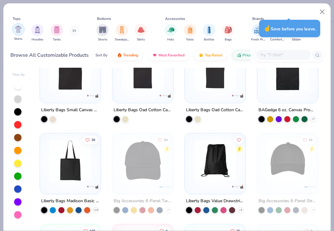
click at [17, 31] on img "filter for Shirts" at bounding box center [18, 29] width 7 height 7
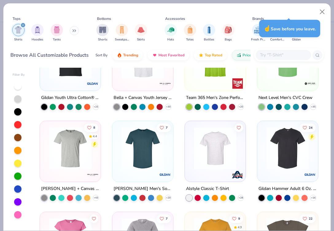
scroll to position [410, 0]
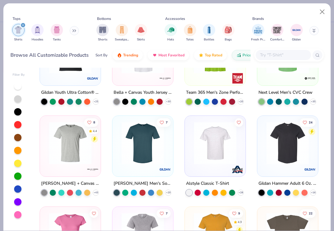
click at [76, 159] on img at bounding box center [70, 143] width 48 height 42
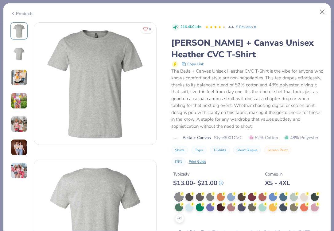
scroll to position [47, 0]
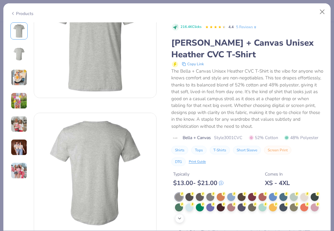
click at [179, 218] on icon at bounding box center [179, 218] width 5 height 5
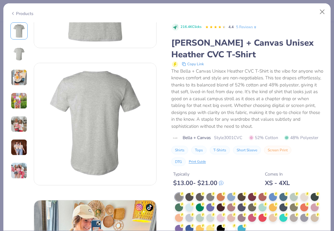
scroll to position [121, 0]
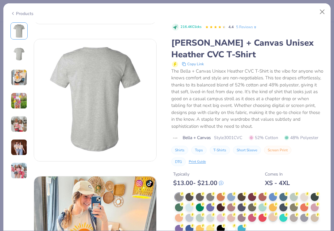
click at [272, 220] on div at bounding box center [273, 217] width 8 height 8
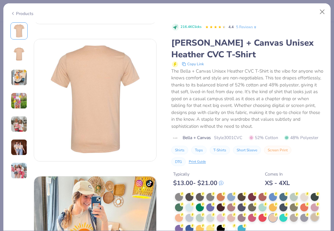
click at [316, 217] on div at bounding box center [314, 217] width 8 height 8
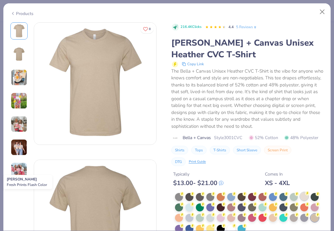
click at [301, 197] on div at bounding box center [304, 197] width 8 height 8
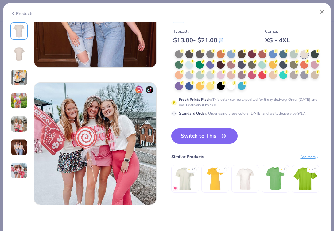
scroll to position [765, 0]
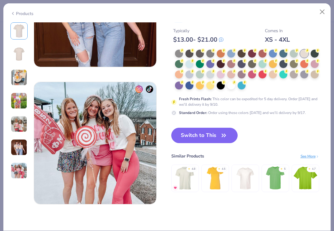
click at [205, 138] on button "Switch to This" at bounding box center [204, 135] width 67 height 15
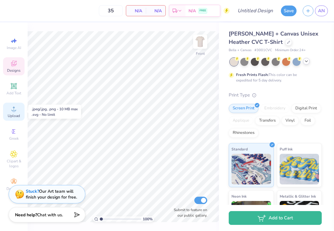
click at [13, 111] on circle at bounding box center [13, 110] width 3 height 3
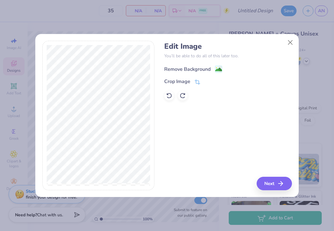
click at [176, 67] on div "Remove Background" at bounding box center [187, 69] width 46 height 7
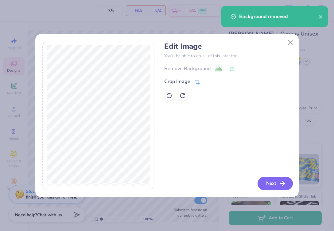
click at [265, 184] on button "Next" at bounding box center [274, 183] width 35 height 13
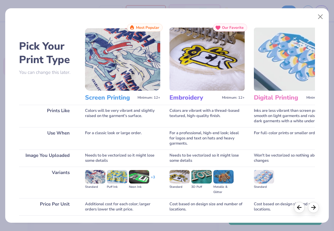
scroll to position [44, 0]
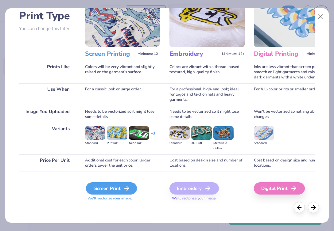
click at [103, 185] on div "Screen Print" at bounding box center [111, 188] width 51 height 12
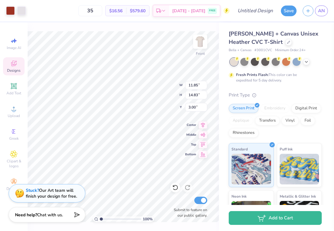
type input "3.00"
type input "11.67"
type input "14.60"
click at [18, 89] on div "Add Text" at bounding box center [13, 89] width 21 height 18
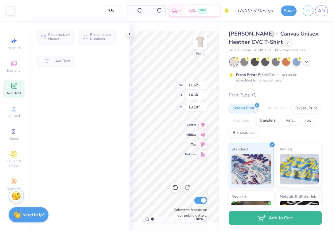
type input "6.23"
type input "1.80"
type input "13.10"
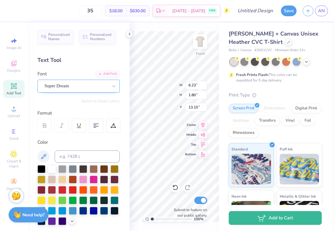
click at [101, 85] on div "Super Dream" at bounding box center [76, 86] width 64 height 10
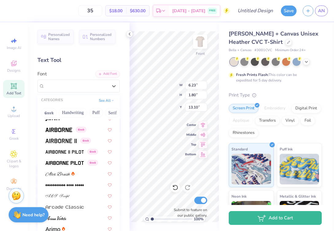
scroll to position [103, 0]
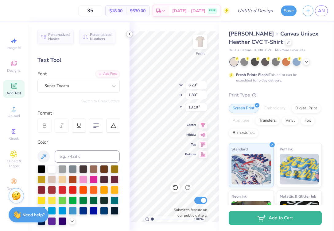
click at [129, 33] on icon at bounding box center [129, 34] width 5 height 5
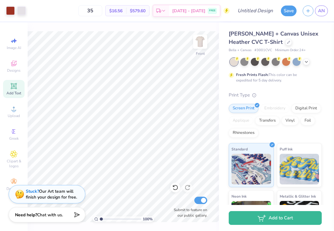
click at [22, 85] on div "Add Text" at bounding box center [13, 89] width 21 height 18
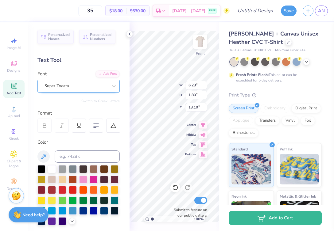
click at [88, 89] on div "Super Dream" at bounding box center [76, 86] width 64 height 10
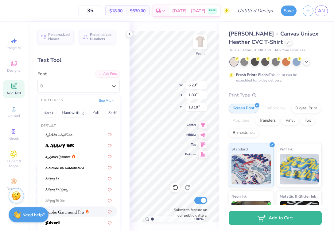
click at [72, 210] on img at bounding box center [64, 212] width 38 height 4
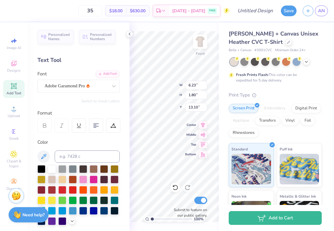
type input "6.51"
type input "1.79"
type textarea "AMBASSADORS"
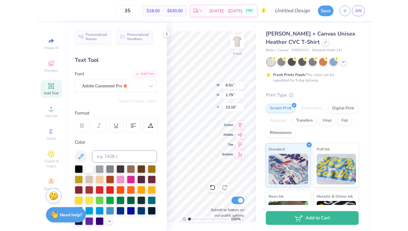
scroll to position [0, 0]
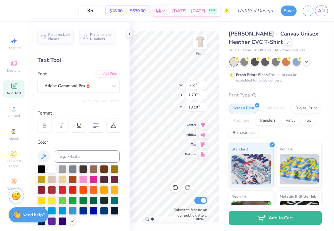
click at [129, 34] on polyline at bounding box center [129, 34] width 1 height 2
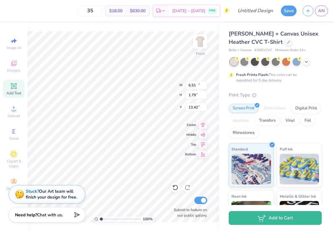
type input "11.86"
type input "1.16"
type input "17.02"
type input "11.49"
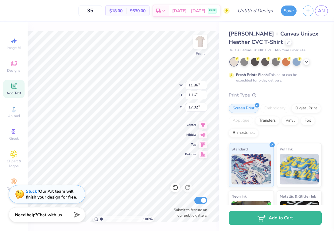
type input "3.77"
type input "15.73"
type input "10.08"
type input "3.31"
type input "16.49"
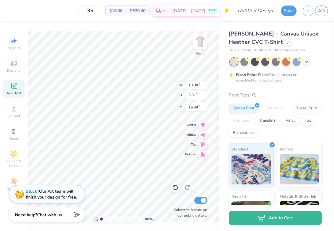
type input "10.29"
type input "2.28"
type input "16.92"
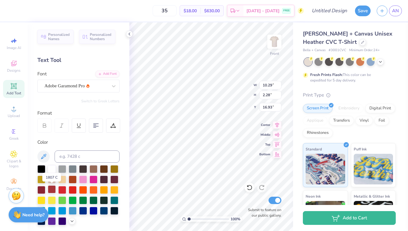
click at [51, 189] on div at bounding box center [52, 190] width 8 height 8
click at [63, 190] on div at bounding box center [62, 190] width 8 height 8
click at [51, 191] on div at bounding box center [52, 190] width 8 height 8
click at [128, 33] on icon at bounding box center [129, 34] width 5 height 5
type input "16.79"
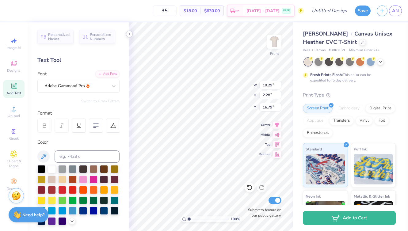
click at [130, 37] on div at bounding box center [129, 34] width 7 height 7
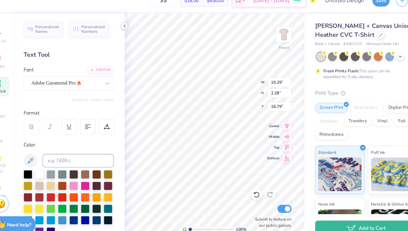
type input "16.95"
click at [131, 35] on icon at bounding box center [129, 34] width 5 height 5
click at [131, 34] on icon at bounding box center [129, 34] width 5 height 5
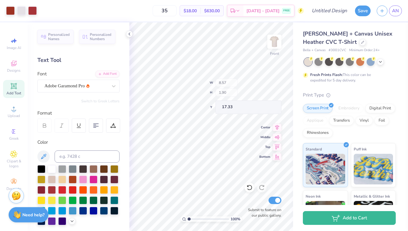
type input "8.57"
type input "1.90"
type input "17.33"
type input "17.11"
type input "9.51"
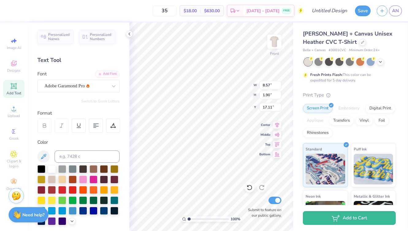
type input "2.11"
type input "16.93"
click at [106, 86] on div "Adobe Garamond Pro" at bounding box center [76, 86] width 64 height 10
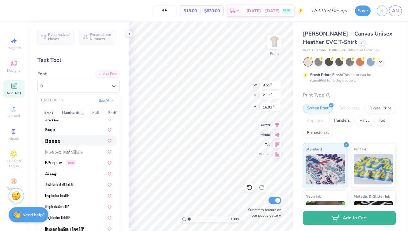
scroll to position [404, 0]
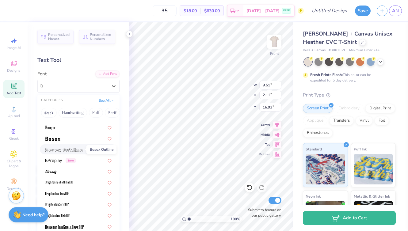
click at [64, 148] on img at bounding box center [63, 150] width 37 height 4
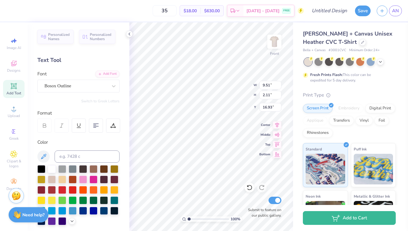
type input "7.86"
type input "1.74"
type input "17.13"
type input "8.95"
type input "1.99"
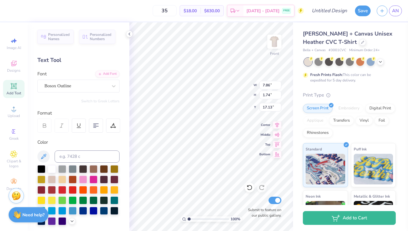
type input "17.00"
type input "8.89"
type input "2.35"
type input "16.82"
type input "16.81"
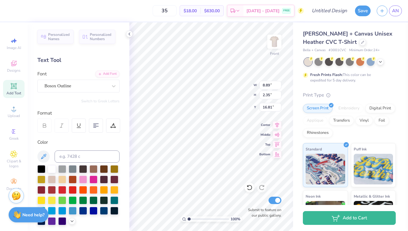
click at [47, 131] on div at bounding box center [44, 126] width 14 height 14
type input "9.65"
type input "2.55"
type input "16.60"
click at [128, 34] on icon at bounding box center [129, 34] width 5 height 5
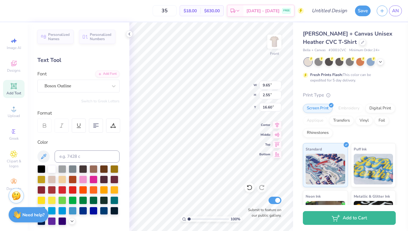
type input "16.69"
type input "9.88"
type input "2.61"
type input "16.63"
click at [177, 14] on input "35" at bounding box center [165, 10] width 24 height 11
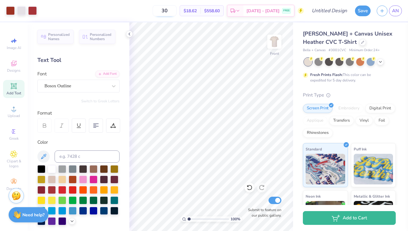
click at [177, 10] on input "30" at bounding box center [165, 10] width 24 height 11
type input "3"
drag, startPoint x: 177, startPoint y: 10, endPoint x: 151, endPoint y: 12, distance: 25.5
click at [151, 12] on div "25 $19.50 Per Item $487.50 Total Est. Delivery [DATE] - [DATE] FREE" at bounding box center [172, 10] width 264 height 21
type input "35"
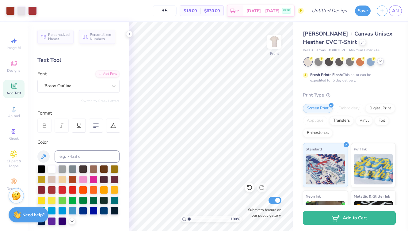
click at [333, 62] on polyline at bounding box center [380, 61] width 2 height 1
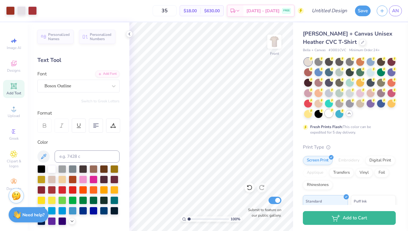
click at [326, 114] on div at bounding box center [329, 113] width 8 height 8
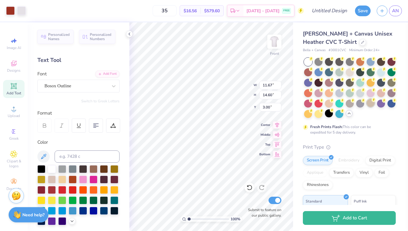
click at [333, 105] on div at bounding box center [371, 103] width 8 height 8
click at [329, 103] on div at bounding box center [329, 103] width 8 height 8
click at [307, 59] on div at bounding box center [308, 62] width 8 height 8
click at [333, 72] on div at bounding box center [350, 72] width 8 height 8
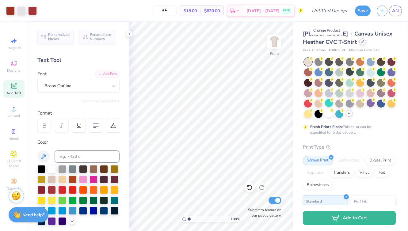
click at [333, 42] on icon at bounding box center [362, 41] width 3 height 3
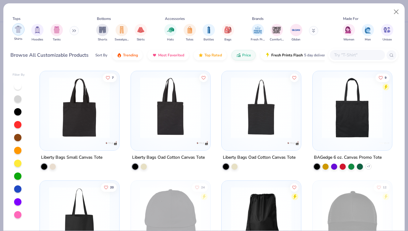
click at [20, 30] on img "filter for Shirts" at bounding box center [18, 29] width 7 height 7
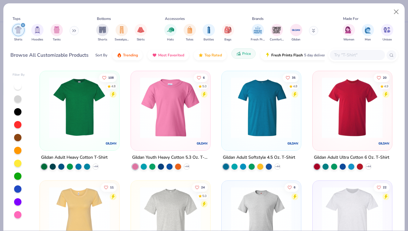
click at [247, 54] on span "Price" at bounding box center [246, 53] width 9 height 5
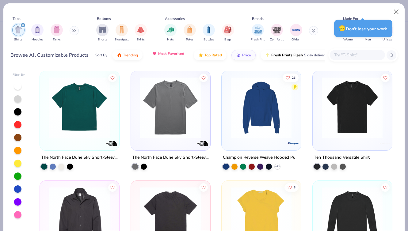
click at [166, 56] on span "Most Favorited" at bounding box center [171, 53] width 26 height 5
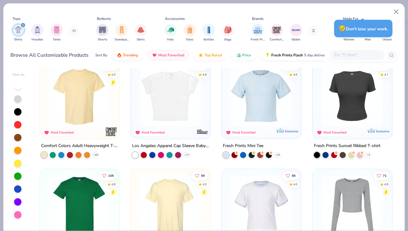
scroll to position [6, 0]
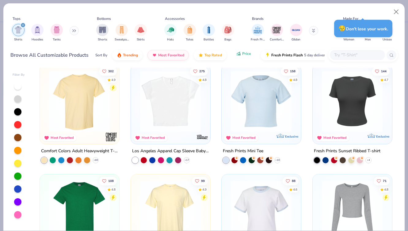
click at [242, 53] on span "Price" at bounding box center [246, 53] width 9 height 5
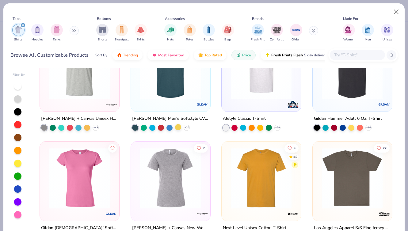
scroll to position [644, 0]
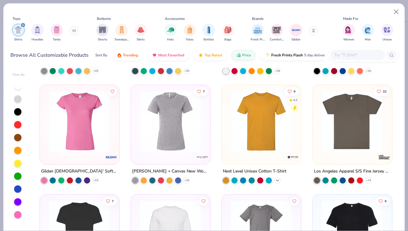
click at [278, 179] on icon at bounding box center [277, 180] width 5 height 5
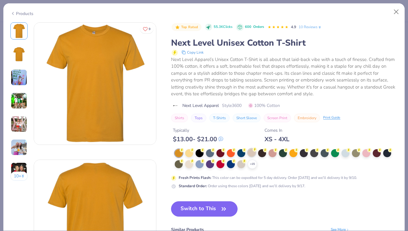
click at [254, 154] on div at bounding box center [252, 153] width 8 height 8
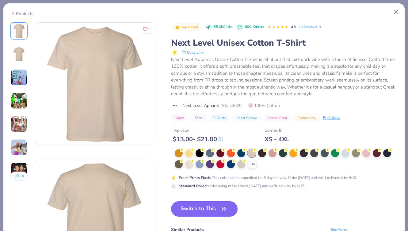
click at [205, 211] on button "Switch to This" at bounding box center [204, 208] width 67 height 15
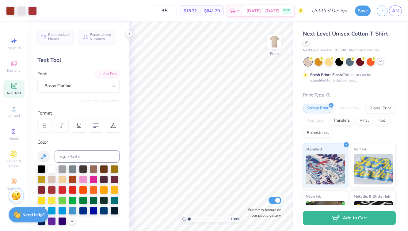
click at [333, 61] on polyline at bounding box center [380, 61] width 2 height 1
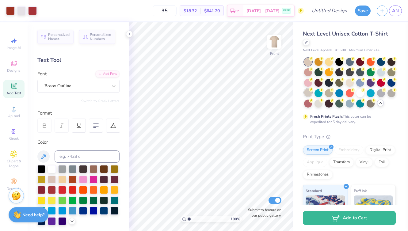
click at [310, 95] on div at bounding box center [308, 93] width 8 height 8
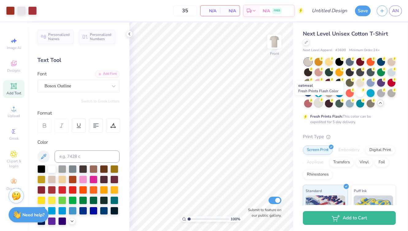
click at [320, 103] on div at bounding box center [319, 103] width 8 height 8
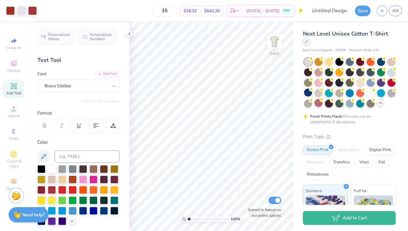
click at [307, 42] on icon at bounding box center [306, 41] width 3 height 3
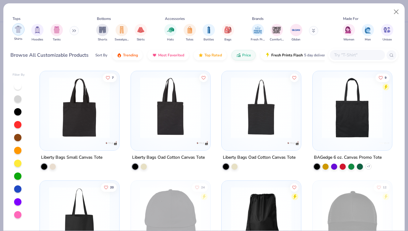
click at [14, 31] on div "filter for Shirts" at bounding box center [18, 29] width 12 height 12
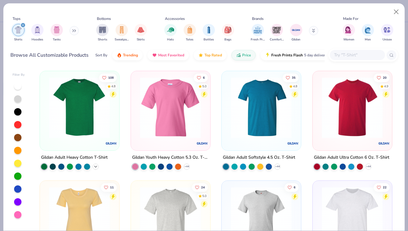
click at [98, 165] on icon at bounding box center [95, 166] width 5 height 5
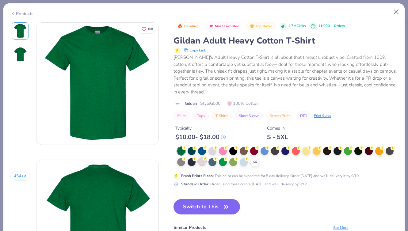
click at [203, 158] on div at bounding box center [202, 162] width 8 height 8
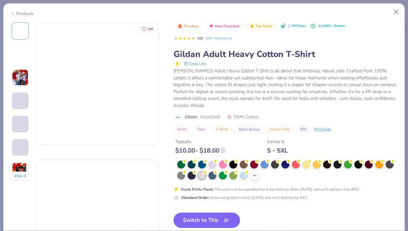
click at [255, 173] on icon at bounding box center [254, 175] width 5 height 5
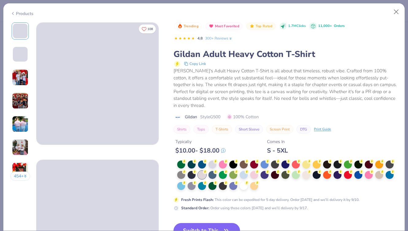
scroll to position [2, 0]
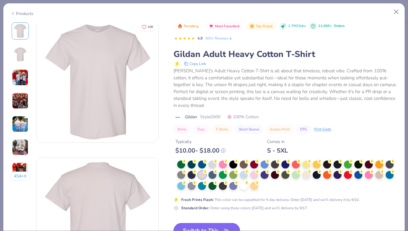
click at [217, 223] on button "Switch to This" at bounding box center [207, 230] width 67 height 15
click at [191, 224] on button "Switch to This" at bounding box center [207, 230] width 67 height 15
click at [195, 228] on button "Switch to This" at bounding box center [207, 230] width 67 height 15
click at [197, 223] on button "Switch to This" at bounding box center [207, 230] width 67 height 15
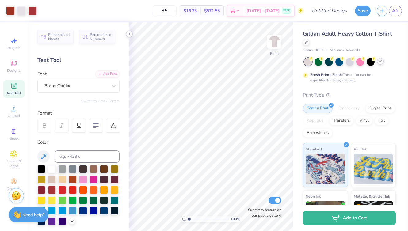
click at [130, 36] on icon at bounding box center [129, 34] width 5 height 5
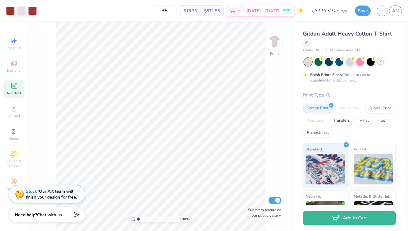
click at [333, 65] on div at bounding box center [350, 62] width 92 height 8
click at [333, 64] on div at bounding box center [380, 61] width 7 height 7
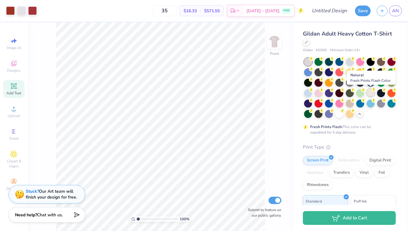
click at [333, 94] on div at bounding box center [371, 93] width 8 height 8
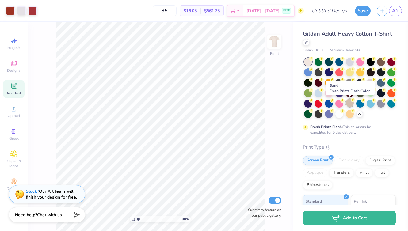
click at [333, 105] on div at bounding box center [350, 103] width 8 height 8
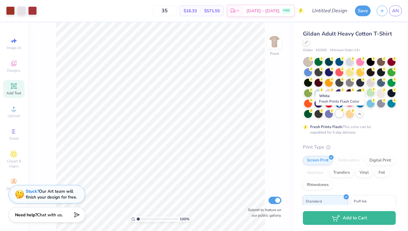
click at [333, 115] on div at bounding box center [339, 113] width 8 height 8
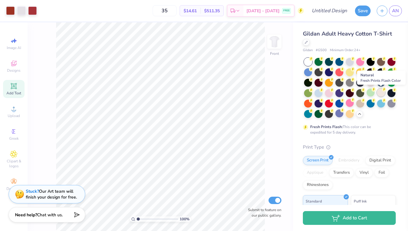
click at [333, 91] on div at bounding box center [381, 93] width 8 height 8
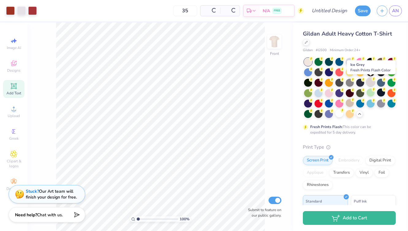
click at [333, 84] on div at bounding box center [371, 82] width 8 height 8
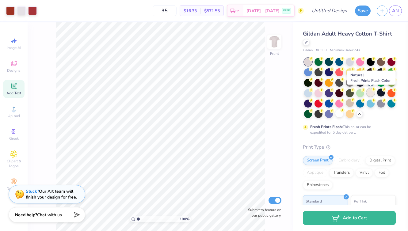
click at [333, 94] on div at bounding box center [371, 93] width 8 height 8
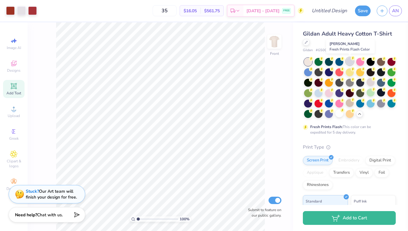
click at [333, 61] on div at bounding box center [350, 61] width 8 height 8
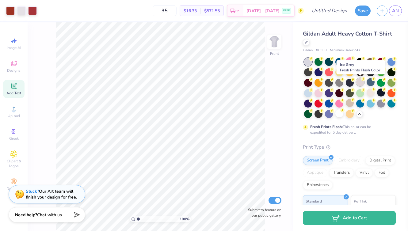
click at [333, 85] on div at bounding box center [360, 82] width 8 height 8
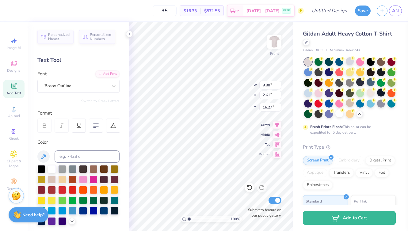
type input "9.97"
type input "2.09"
type input "16.62"
click at [128, 33] on icon at bounding box center [129, 34] width 5 height 5
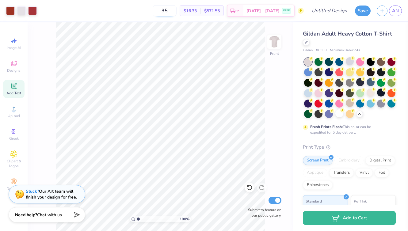
click at [177, 11] on input "35" at bounding box center [165, 10] width 24 height 11
type input "3"
click at [177, 10] on input "25" at bounding box center [165, 10] width 24 height 11
type input "2"
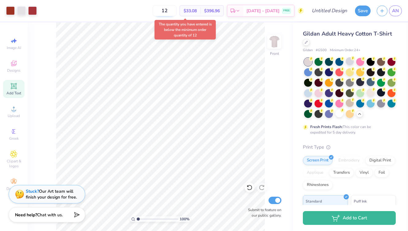
click at [177, 13] on input "12" at bounding box center [165, 10] width 24 height 11
type input "1"
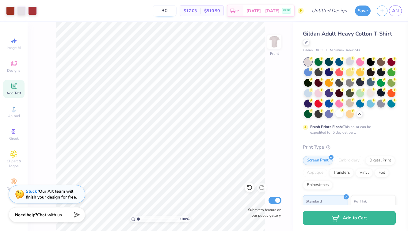
click at [175, 12] on input "30" at bounding box center [165, 10] width 24 height 11
type input "3"
type input "1"
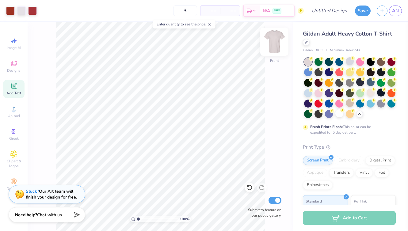
type input "30"
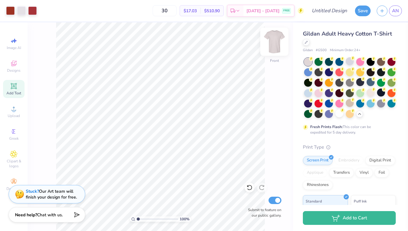
click at [270, 50] on img at bounding box center [274, 41] width 25 height 25
click at [16, 65] on icon at bounding box center [14, 64] width 6 height 6
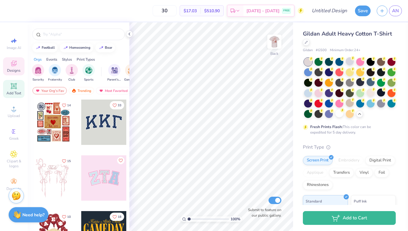
click at [12, 87] on icon at bounding box center [13, 86] width 5 height 5
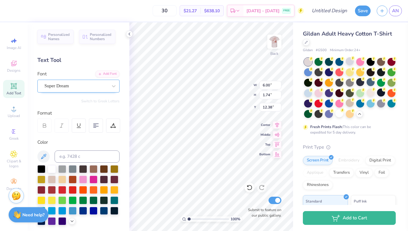
click at [79, 90] on div at bounding box center [75, 86] width 63 height 8
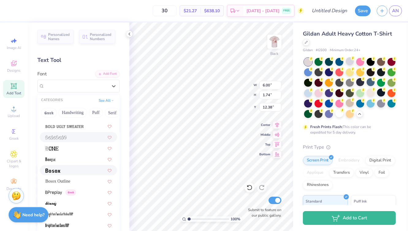
scroll to position [381, 0]
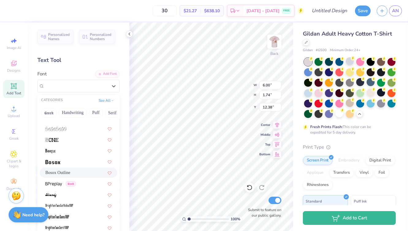
click at [71, 171] on div "Bosox Outline" at bounding box center [78, 173] width 66 height 6
type input "4.86"
type input "1.50"
type input "12.50"
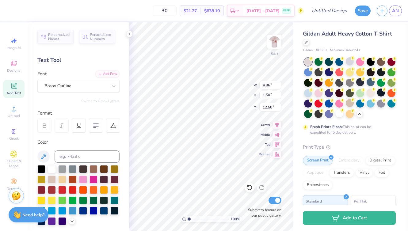
type textarea "CNHC"
type textarea "CN HC"
click at [277, 40] on img at bounding box center [274, 41] width 25 height 25
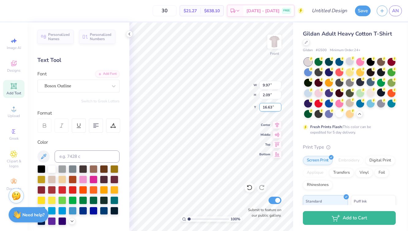
scroll to position [0, 1]
click at [276, 45] on img at bounding box center [274, 41] width 25 height 25
click at [54, 189] on div at bounding box center [52, 190] width 8 height 8
type input "3.00"
type input "1.58"
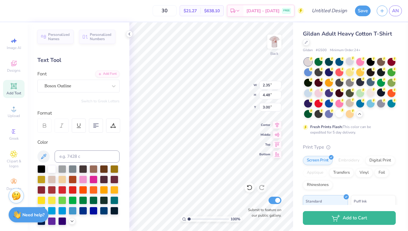
type input "3.00"
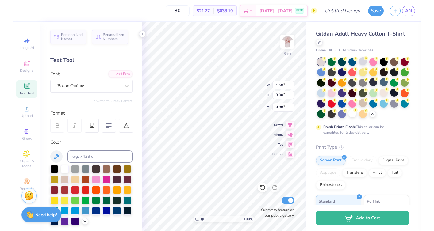
scroll to position [0, 0]
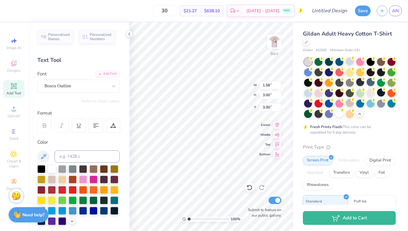
type textarea "GHL"
type input "3.00"
click at [130, 34] on icon at bounding box center [129, 34] width 5 height 5
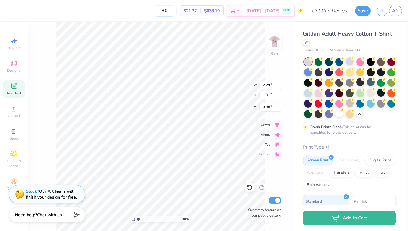
drag, startPoint x: 176, startPoint y: 13, endPoint x: 163, endPoint y: 13, distance: 12.9
click at [163, 13] on input "30" at bounding box center [165, 10] width 24 height 11
type input "40"
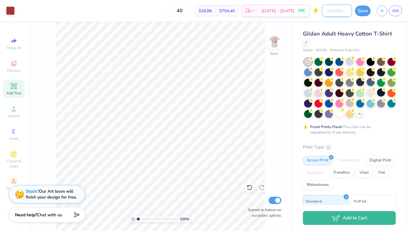
click at [324, 12] on input "Design Title" at bounding box center [337, 11] width 30 height 12
type input "AmbassaShirt"
click at [333, 11] on button "Save" at bounding box center [363, 10] width 16 height 11
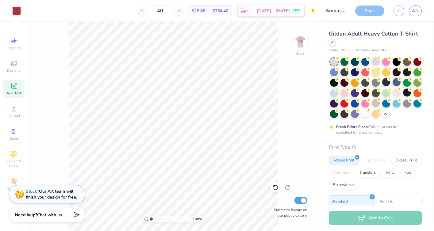
click at [333, 11] on div "Save" at bounding box center [369, 11] width 29 height 11
click at [333, 61] on div at bounding box center [334, 62] width 8 height 8
click at [333, 34] on span "Gildan Adult Heavy Cotton T-Shirt" at bounding box center [373, 33] width 89 height 7
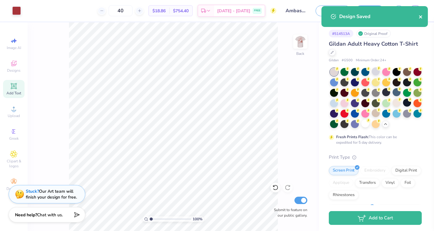
click at [333, 15] on icon "close" at bounding box center [421, 16] width 4 height 5
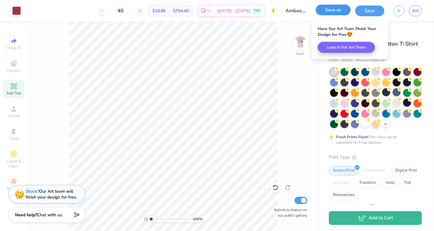
click at [333, 13] on button "Save as" at bounding box center [333, 10] width 35 height 11
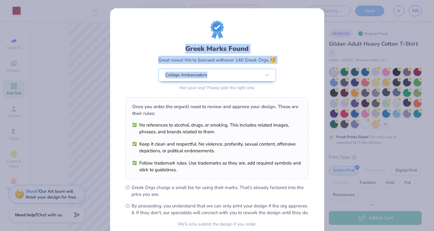
click at [293, 78] on div "Greek Marks Found Great news! We’re licensed with over 140 Greek Orgs. 🥳 Colleg…" at bounding box center [216, 57] width 183 height 72
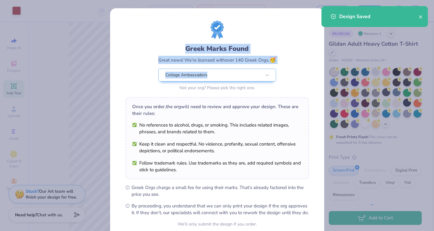
scroll to position [56, 0]
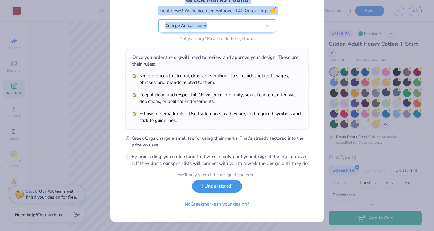
click at [222, 185] on button "I Understand!" at bounding box center [217, 186] width 50 height 13
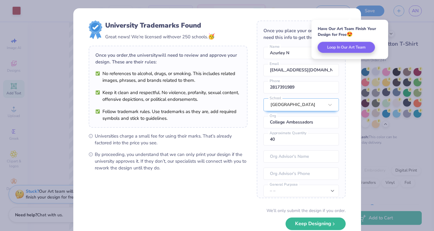
scroll to position [23, 0]
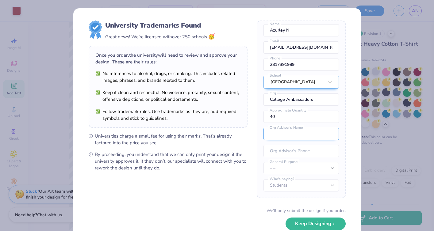
click at [300, 133] on input "text" at bounding box center [300, 134] width 75 height 12
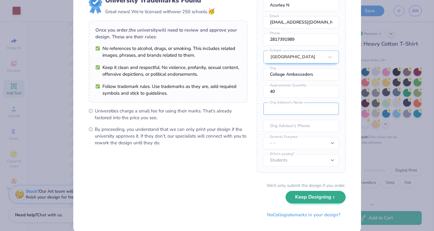
scroll to position [0, 0]
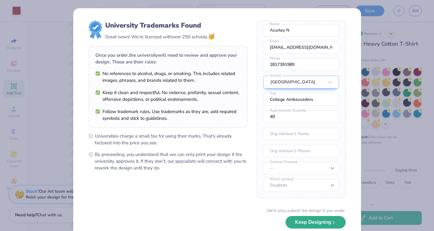
click at [298, 224] on button "Keep Designing" at bounding box center [315, 222] width 60 height 13
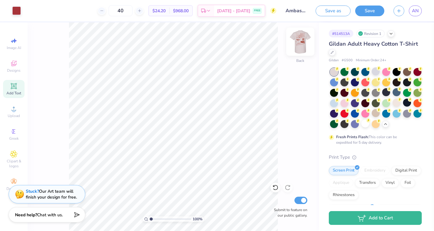
click at [296, 50] on img at bounding box center [300, 41] width 25 height 25
click at [301, 50] on img at bounding box center [300, 41] width 25 height 25
click at [333, 38] on div "# 514513A Revision 1 Gildan Adult Heavy Cotton T-Shirt Gildan # G500 Minimum Or…" at bounding box center [376, 183] width 115 height 322
click at [333, 35] on icon at bounding box center [391, 33] width 5 height 5
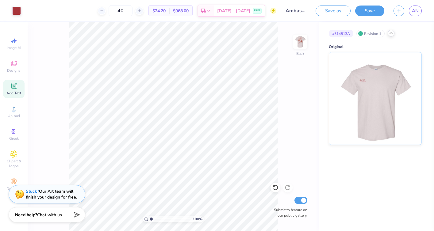
click at [333, 34] on icon at bounding box center [391, 33] width 5 height 5
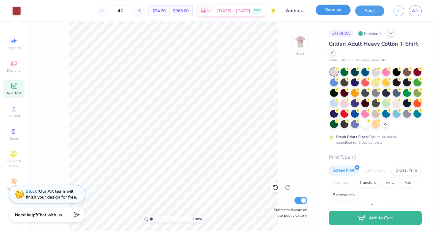
click at [333, 11] on button "Save as" at bounding box center [333, 10] width 35 height 11
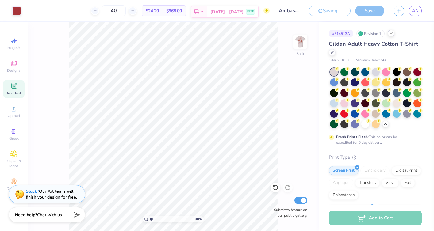
click at [234, 12] on span "[DATE] - [DATE]" at bounding box center [226, 12] width 33 height 6
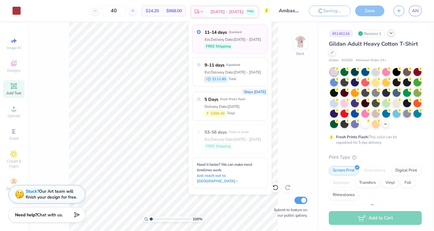
click at [233, 14] on span "[DATE] - [DATE]" at bounding box center [226, 12] width 33 height 6
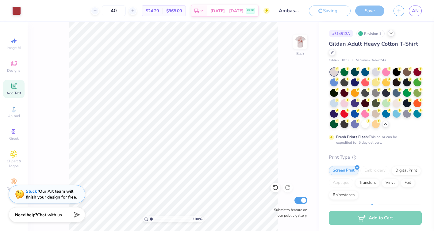
click at [278, 77] on div "100 % Back Submit to feature on our public gallery." at bounding box center [173, 126] width 291 height 209
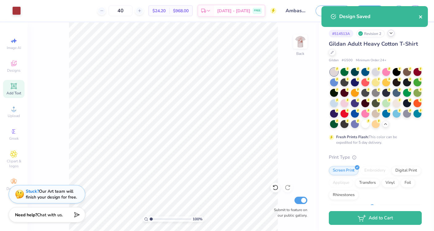
click at [333, 19] on icon "close" at bounding box center [421, 16] width 4 height 5
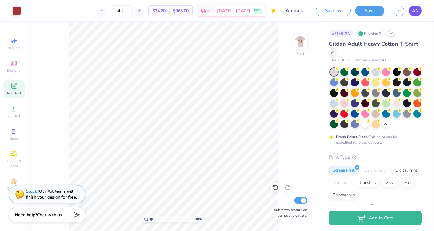
click at [333, 11] on span "AN" at bounding box center [415, 10] width 7 height 7
